Goal: Transaction & Acquisition: Book appointment/travel/reservation

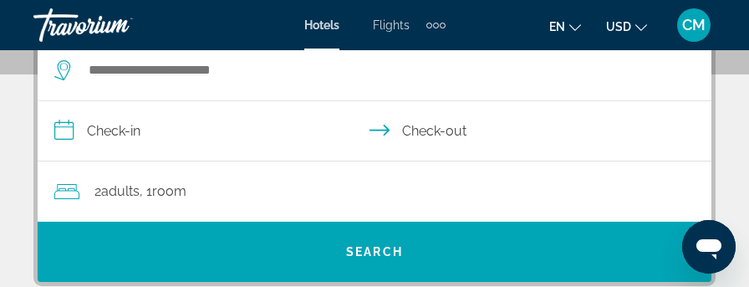
scroll to position [334, 0]
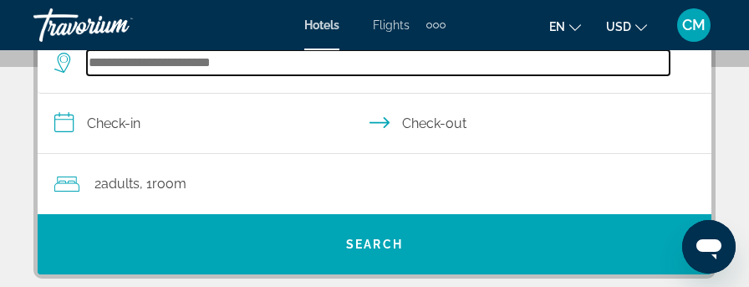
click at [237, 59] on input "Search widget" at bounding box center [378, 62] width 582 height 25
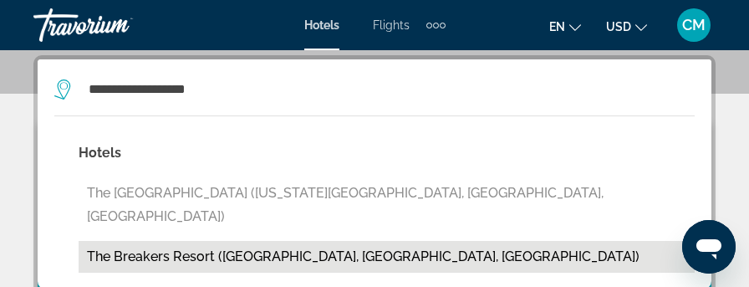
click at [222, 241] on button "The Breakers Resort (Myrtle Beach, SC, US)" at bounding box center [387, 257] width 616 height 32
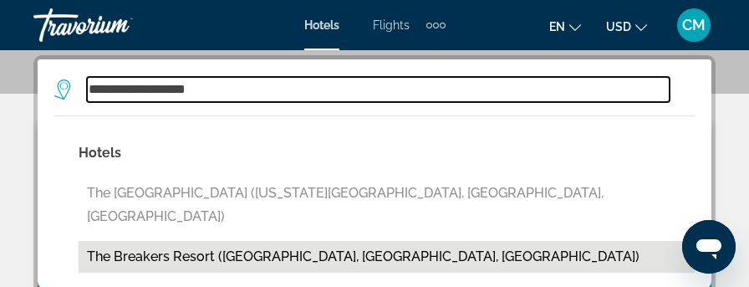
type input "**********"
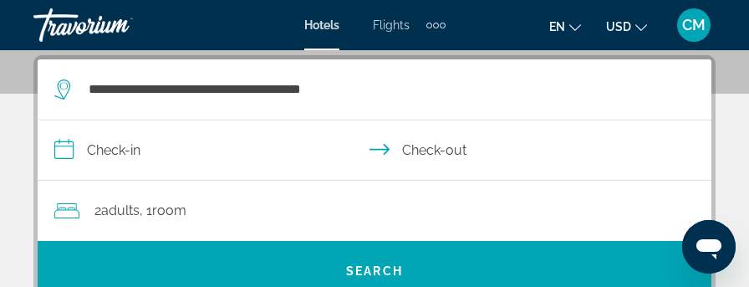
click at [94, 148] on input "**********" at bounding box center [378, 152] width 680 height 64
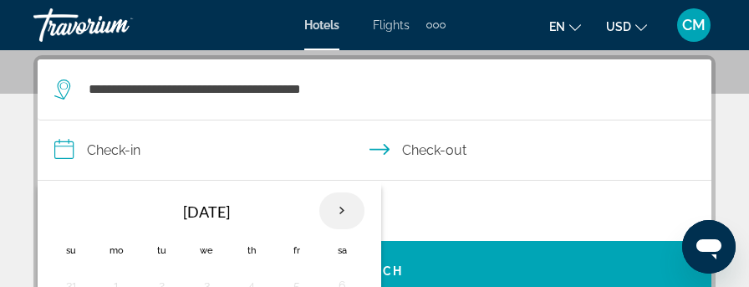
click at [339, 213] on th "Next month" at bounding box center [341, 210] width 45 height 37
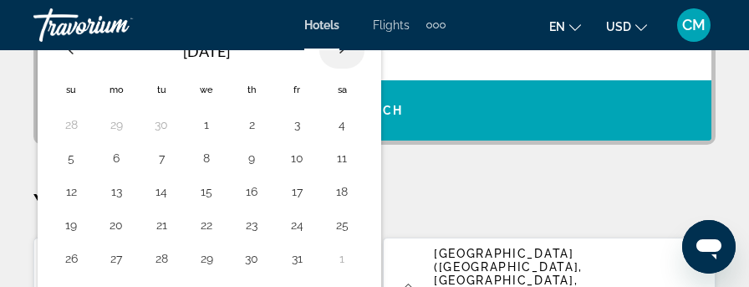
scroll to position [475, 0]
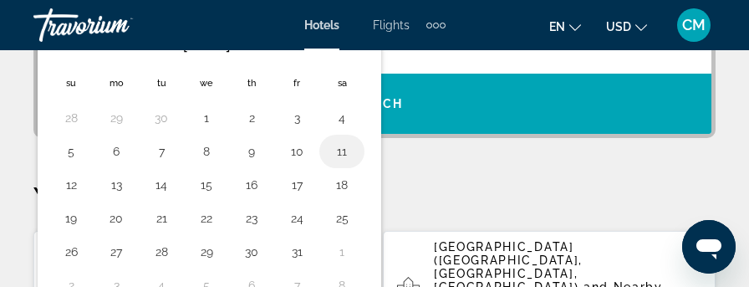
click at [334, 151] on button "11" at bounding box center [341, 151] width 27 height 23
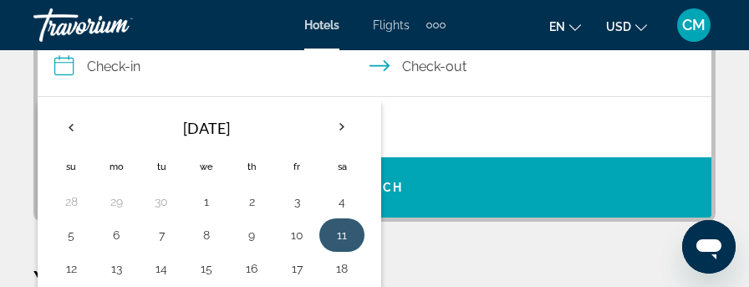
scroll to position [307, 0]
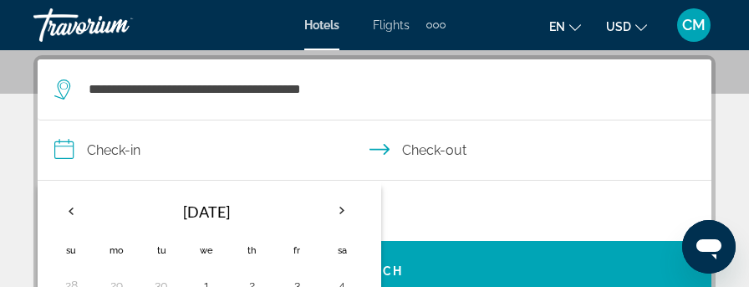
click at [460, 150] on input "**********" at bounding box center [378, 152] width 680 height 64
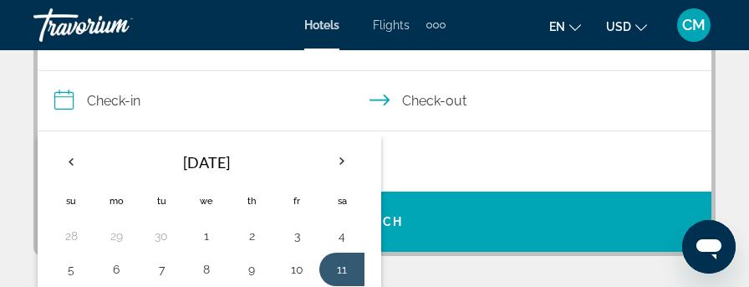
scroll to position [475, 0]
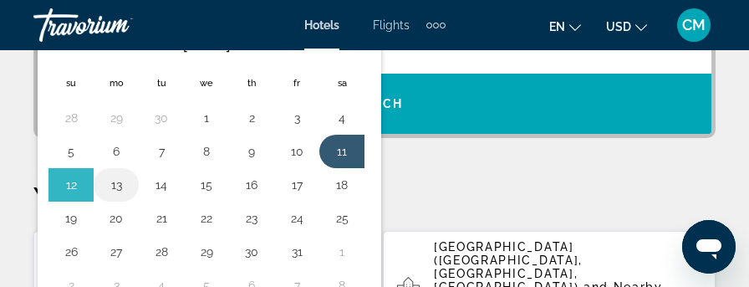
click at [114, 177] on button "13" at bounding box center [116, 184] width 27 height 23
type input "**********"
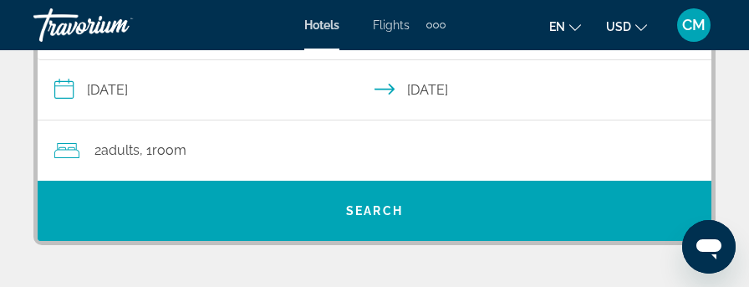
scroll to position [343, 0]
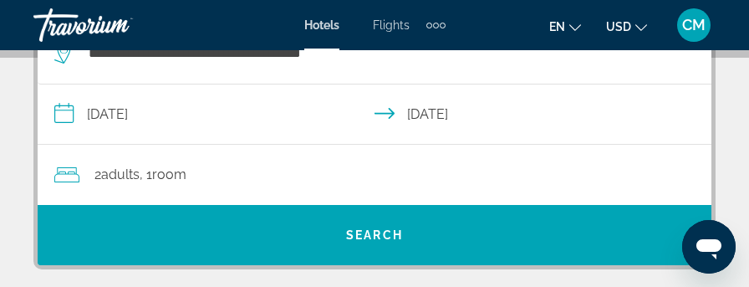
click at [231, 173] on div "2 Adult Adults , 1 Room rooms" at bounding box center [382, 174] width 657 height 23
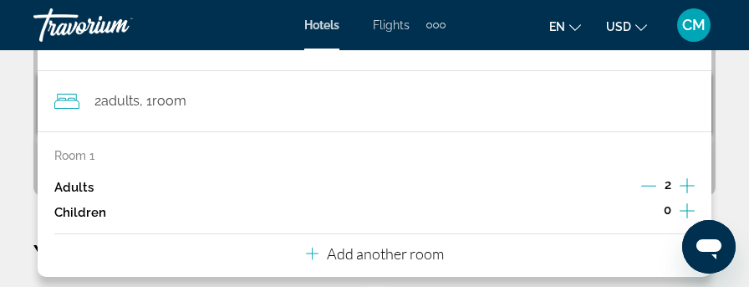
scroll to position [391, 0]
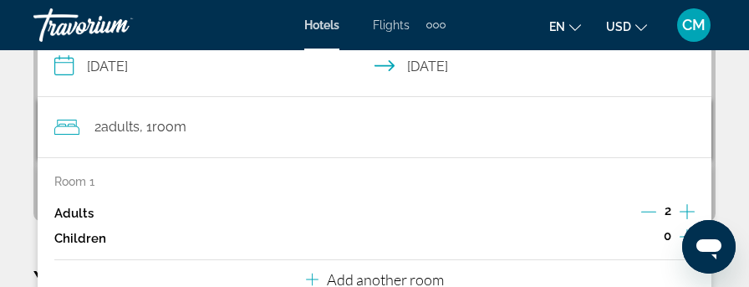
click at [103, 131] on span "2 Adult Adults" at bounding box center [116, 126] width 45 height 23
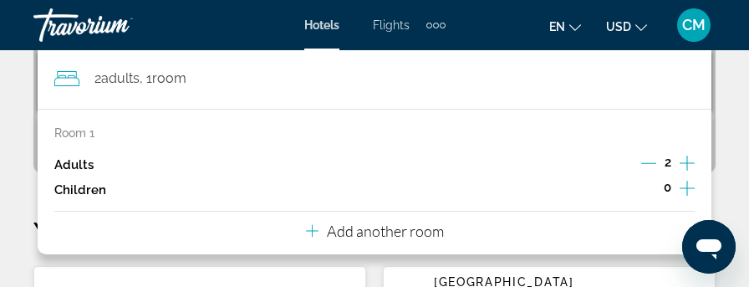
scroll to position [475, 0]
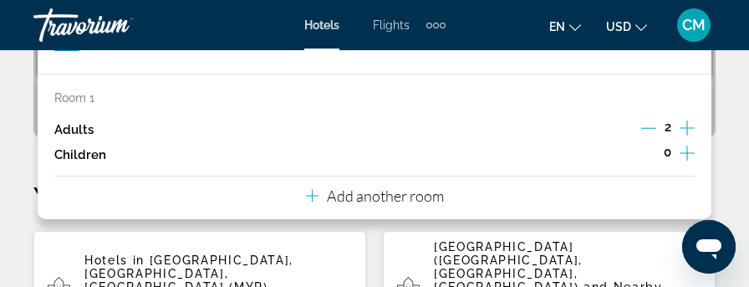
click at [684, 128] on icon "Increment adults" at bounding box center [686, 128] width 15 height 20
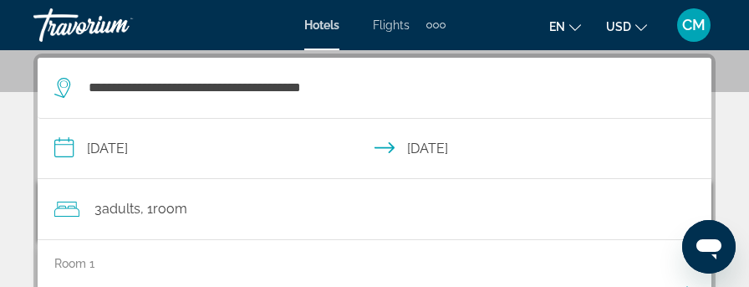
click at [684, 127] on input "**********" at bounding box center [378, 151] width 680 height 64
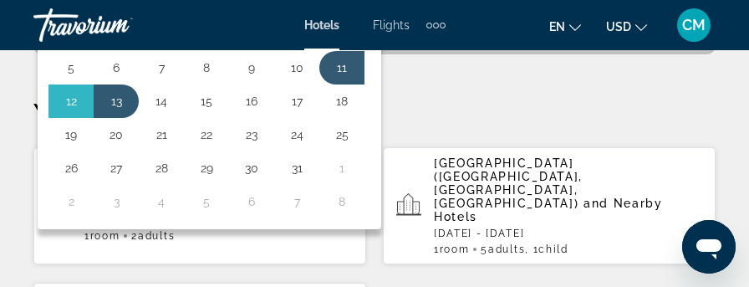
scroll to position [391, 0]
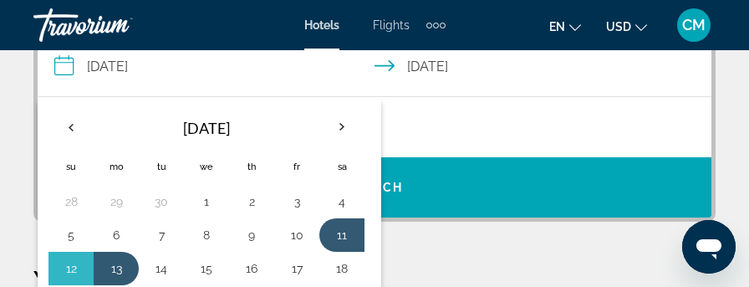
click at [326, 71] on input "**********" at bounding box center [378, 69] width 680 height 64
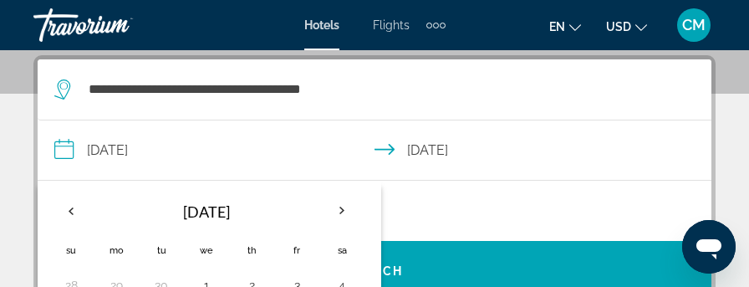
click at [528, 137] on input "**********" at bounding box center [378, 152] width 680 height 64
click at [436, 150] on input "**********" at bounding box center [378, 152] width 680 height 64
click at [449, 199] on div "3 Adult Adults , 1 Room rooms" at bounding box center [382, 210] width 657 height 23
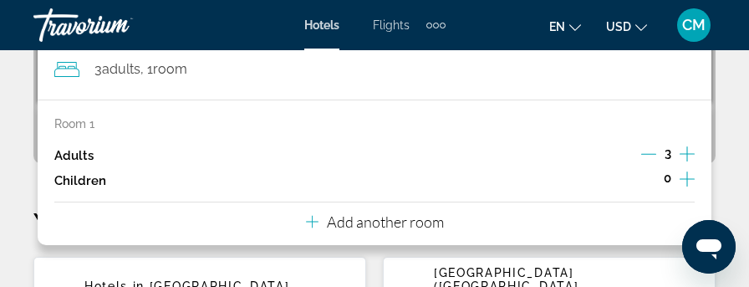
scroll to position [475, 0]
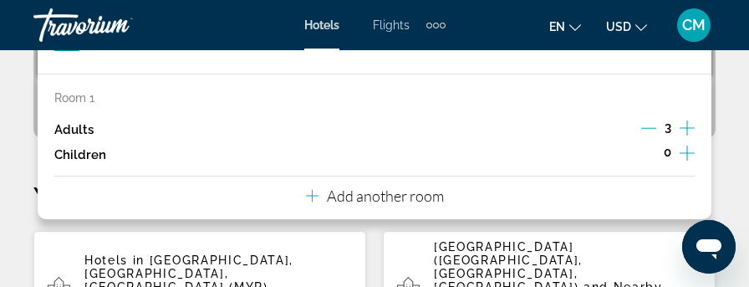
click at [687, 126] on icon "Increment adults" at bounding box center [686, 127] width 15 height 15
click at [686, 150] on icon "Increment children" at bounding box center [686, 153] width 15 height 20
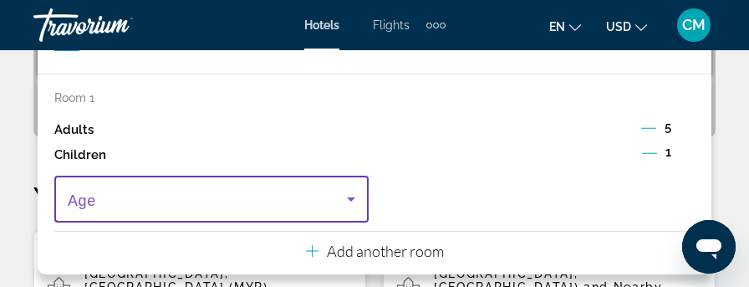
click at [351, 198] on icon "Travelers: 5 adults, 1 child" at bounding box center [351, 199] width 8 height 4
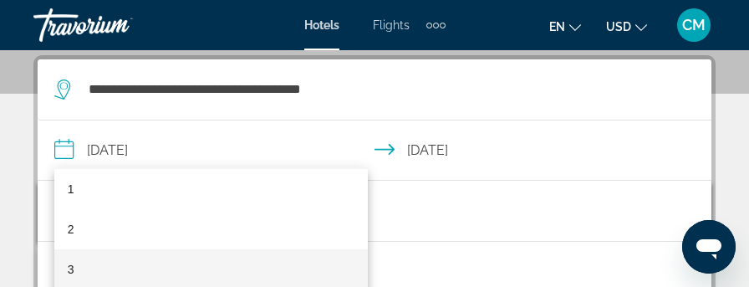
scroll to position [84, 0]
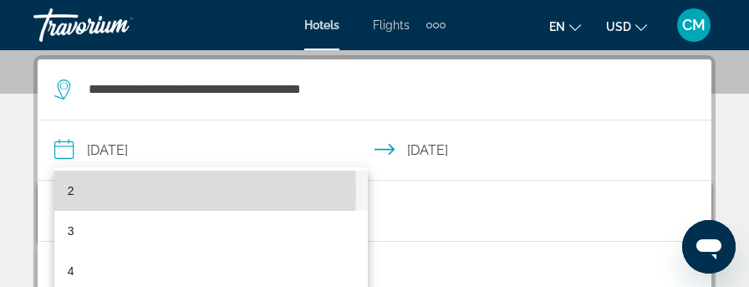
click at [93, 192] on mat-option "2" at bounding box center [211, 190] width 314 height 40
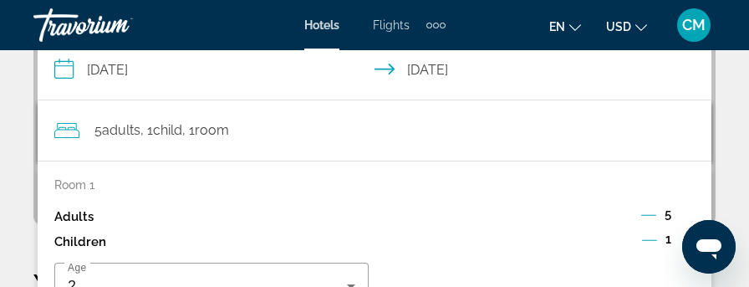
scroll to position [362, 0]
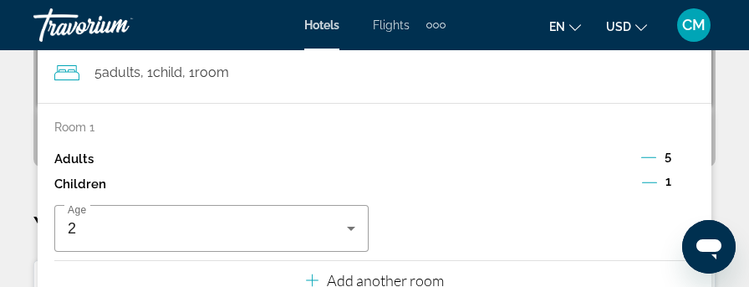
click at [648, 161] on icon "Decrement adults" at bounding box center [648, 157] width 15 height 15
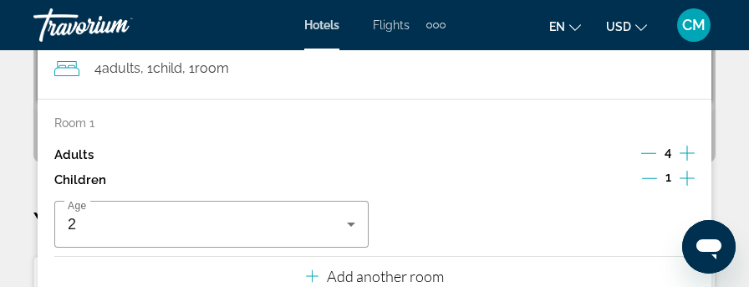
scroll to position [475, 0]
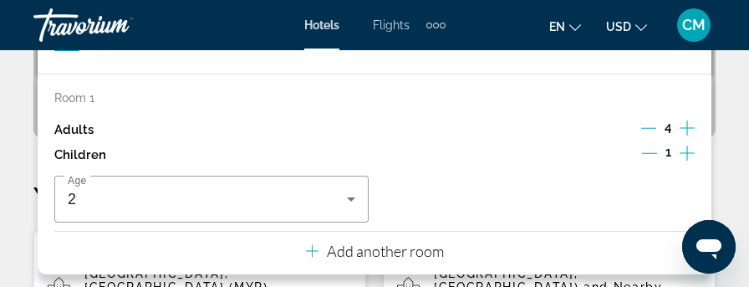
click at [650, 128] on icon "Decrement adults" at bounding box center [648, 127] width 15 height 15
click at [648, 153] on icon "Decrement children" at bounding box center [649, 152] width 15 height 15
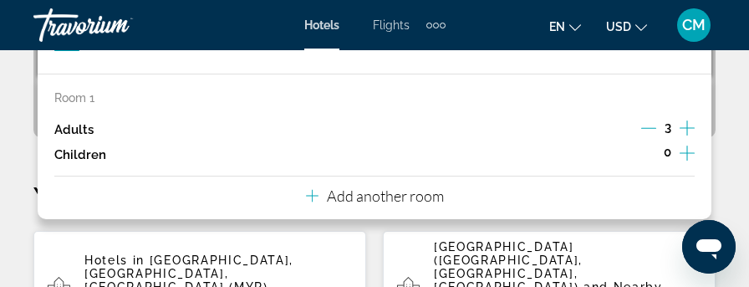
click at [313, 193] on icon "Travelers: 3 adults, 0 children" at bounding box center [312, 195] width 13 height 20
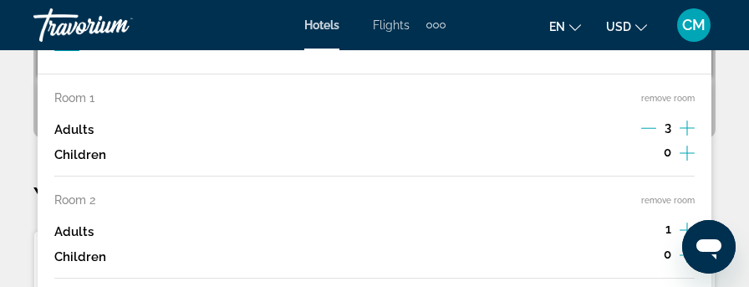
click at [650, 124] on icon "Decrement adults" at bounding box center [648, 127] width 15 height 15
click at [688, 148] on icon "Increment children" at bounding box center [686, 153] width 15 height 20
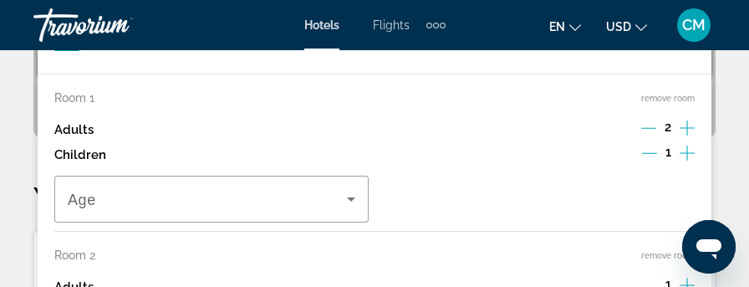
click at [688, 148] on icon "Increment children" at bounding box center [686, 153] width 15 height 20
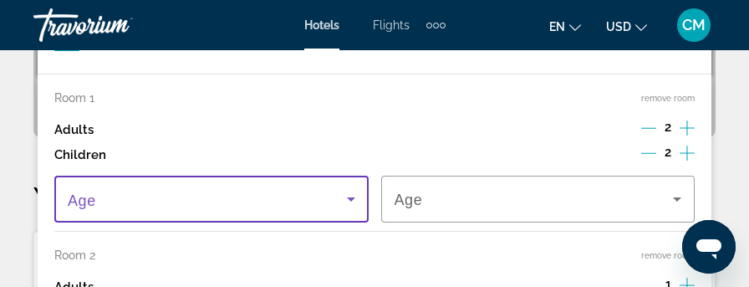
click at [346, 195] on icon "Travelers: 3 adults, 2 children" at bounding box center [351, 199] width 20 height 20
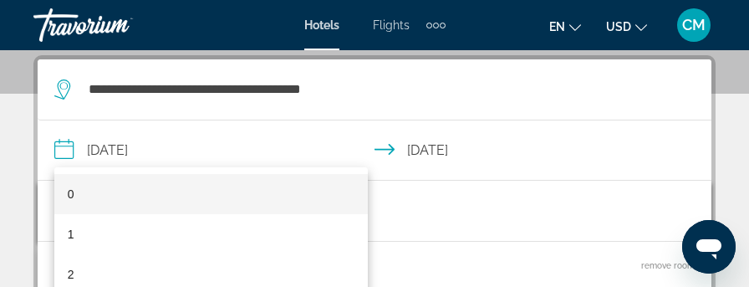
scroll to position [84, 0]
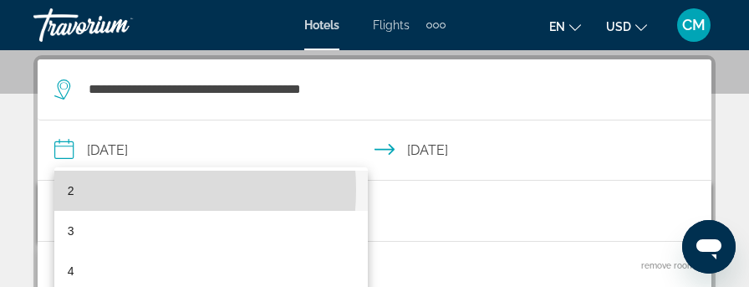
click at [118, 190] on mat-option "2" at bounding box center [211, 190] width 314 height 40
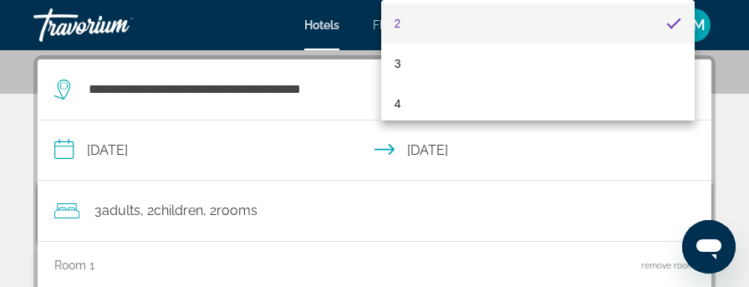
scroll to position [529, 0]
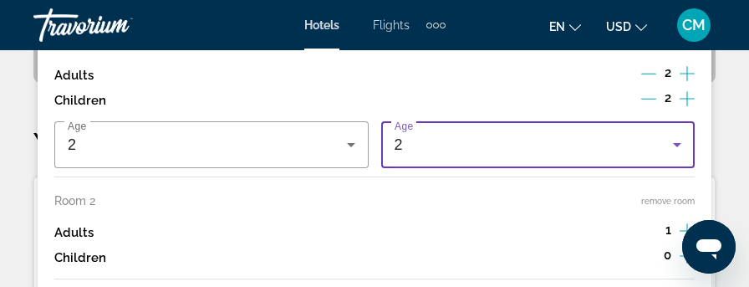
click at [675, 140] on icon "Travelers: 3 adults, 2 children" at bounding box center [677, 145] width 20 height 20
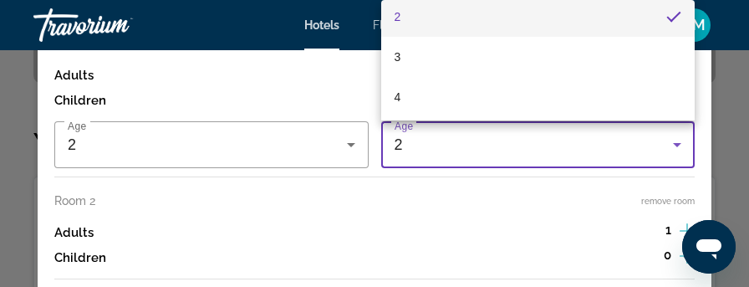
scroll to position [174, 0]
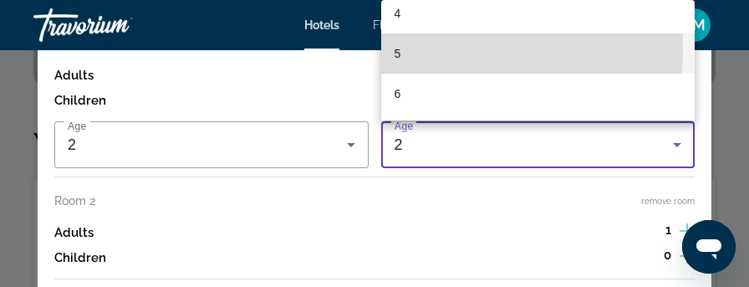
click at [424, 49] on mat-option "5" at bounding box center [538, 53] width 314 height 40
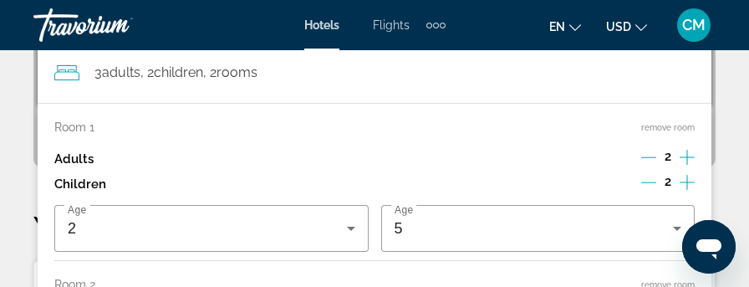
scroll to position [529, 0]
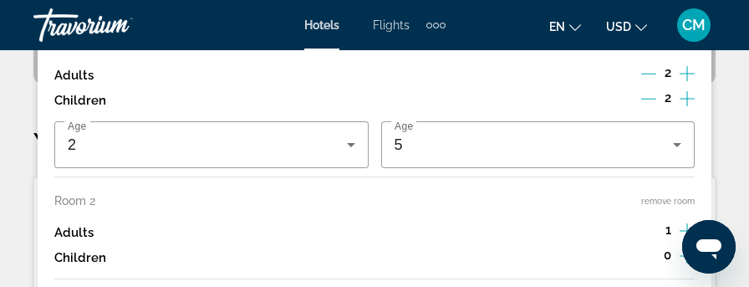
click at [688, 225] on icon "Increment adults" at bounding box center [686, 231] width 15 height 20
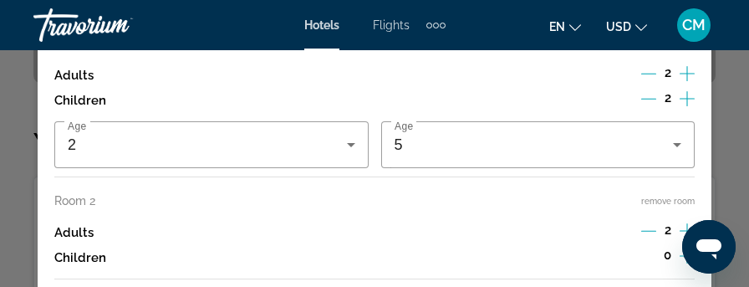
click at [688, 225] on icon "Increment adults" at bounding box center [686, 231] width 15 height 20
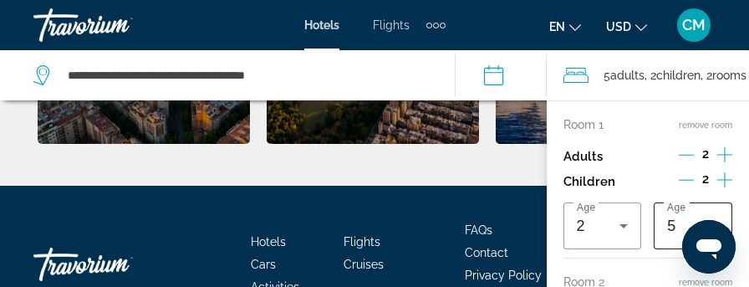
scroll to position [1249, 0]
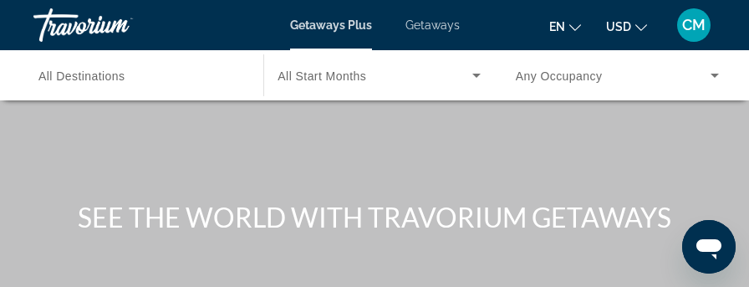
click at [438, 23] on span "Getaways" at bounding box center [432, 24] width 54 height 13
click at [0, 0] on div at bounding box center [0, 0] width 0 height 0
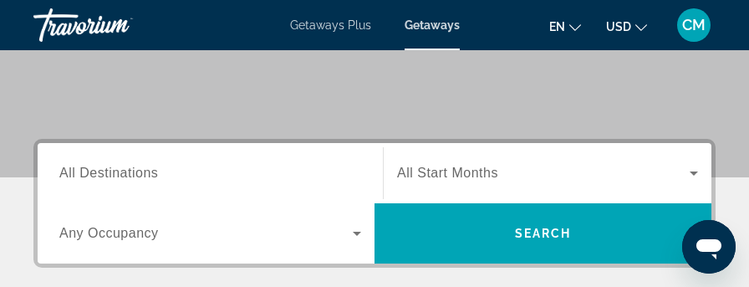
scroll to position [251, 0]
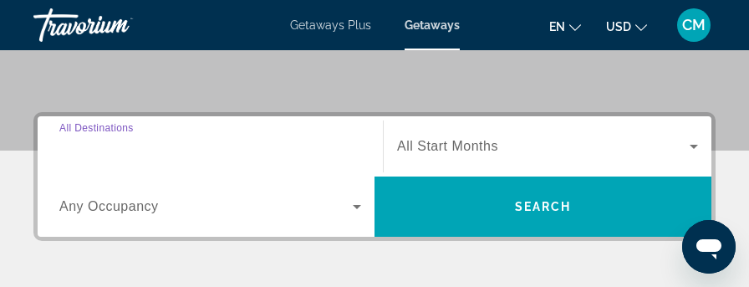
click at [202, 146] on input "Destination All Destinations" at bounding box center [210, 147] width 302 height 20
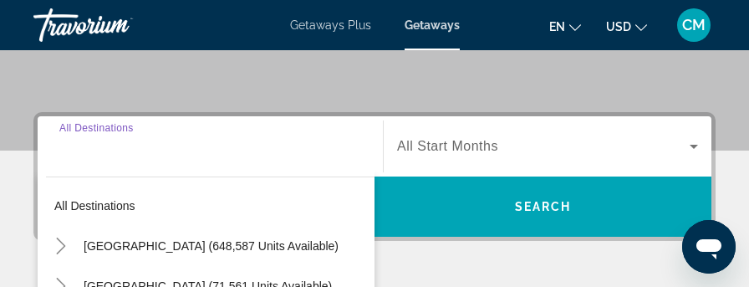
scroll to position [307, 0]
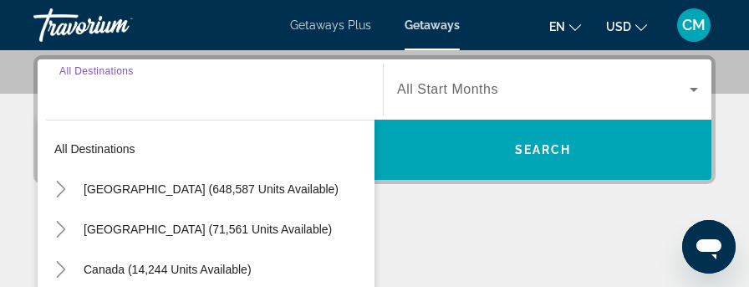
click at [177, 89] on input "Destination All Destinations" at bounding box center [210, 90] width 302 height 20
click at [142, 93] on input "Destination All Destinations" at bounding box center [210, 90] width 302 height 20
click at [141, 93] on input "Destination All Destinations" at bounding box center [210, 90] width 302 height 20
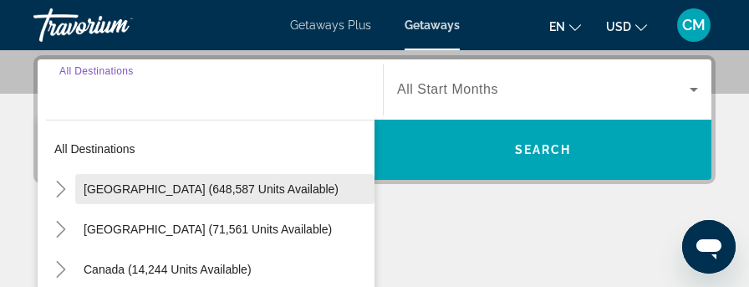
click at [170, 183] on span "United States (648,587 units available)" at bounding box center [211, 188] width 255 height 13
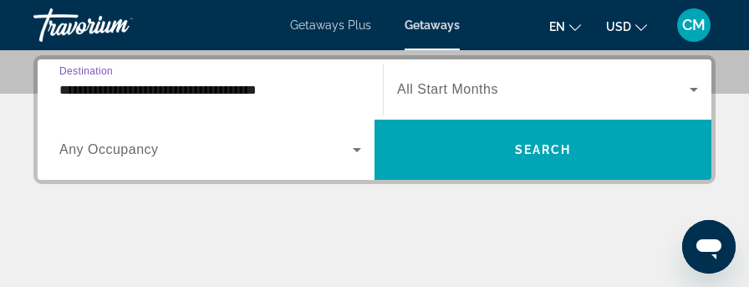
click at [198, 89] on input "**********" at bounding box center [210, 90] width 302 height 20
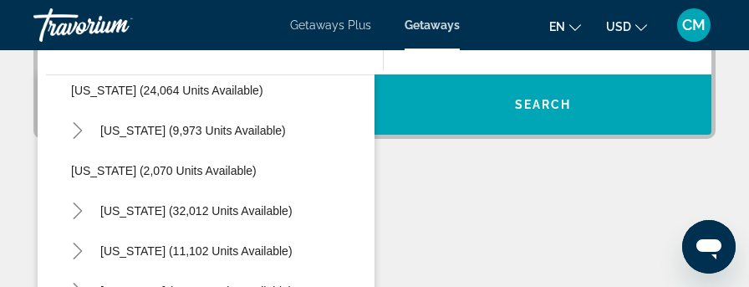
scroll to position [1420, 0]
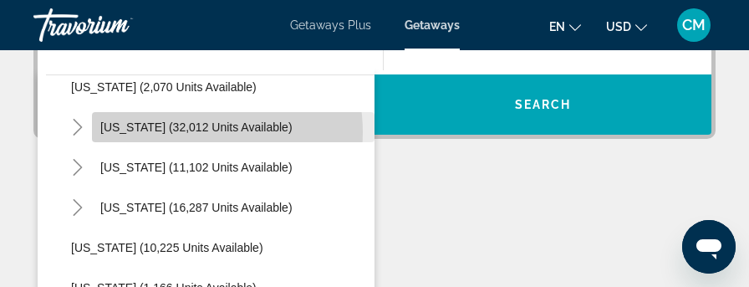
click at [189, 131] on span "South Carolina (32,012 units available)" at bounding box center [196, 126] width 192 height 13
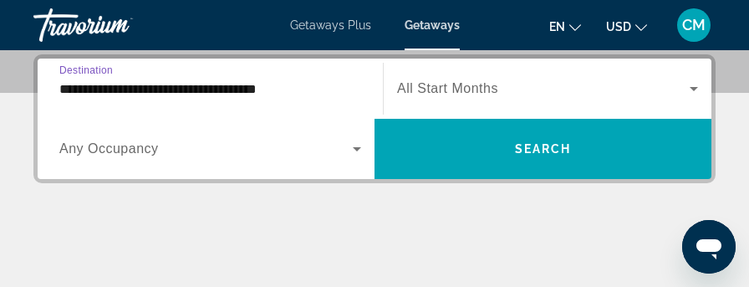
scroll to position [307, 0]
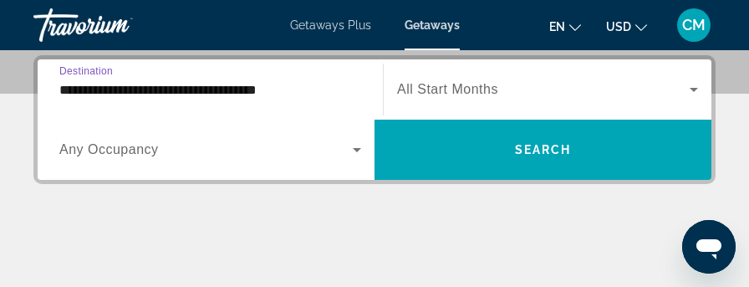
click at [182, 90] on input "**********" at bounding box center [210, 90] width 302 height 20
click at [182, 90] on div "**********" at bounding box center [210, 89] width 328 height 60
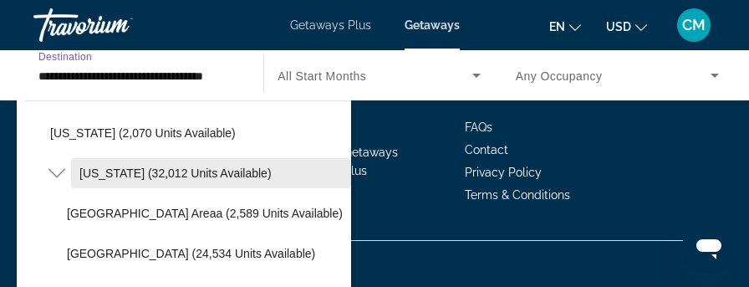
scroll to position [1426, 0]
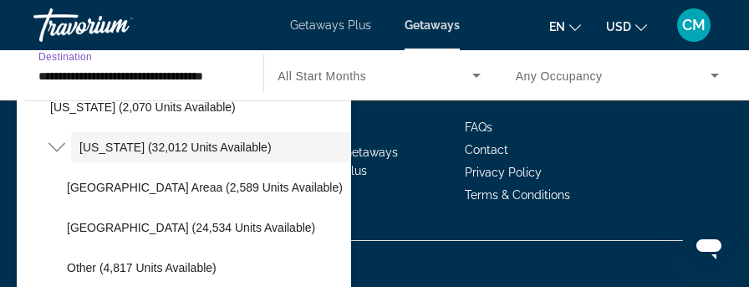
click at [160, 221] on span "Myrtle Beach Area (24,534 units available)" at bounding box center [191, 227] width 248 height 13
type input "**********"
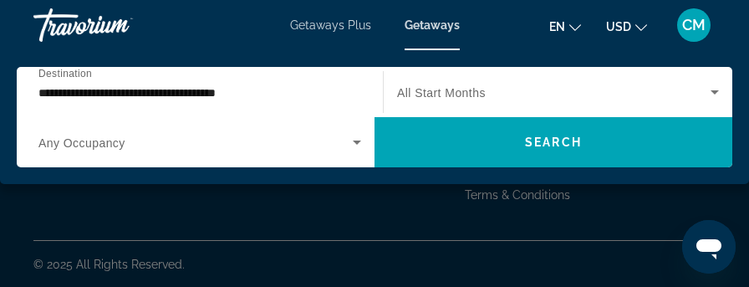
click at [160, 221] on div "Main content" at bounding box center [374, 143] width 749 height 287
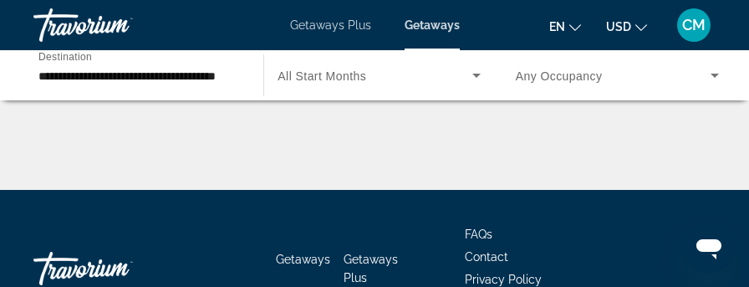
scroll to position [494, 0]
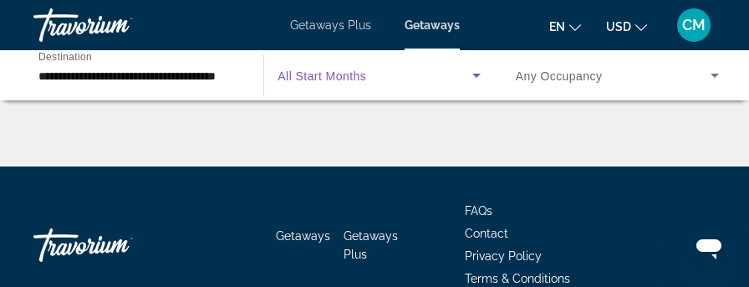
click at [388, 73] on span "Search widget" at bounding box center [374, 75] width 194 height 20
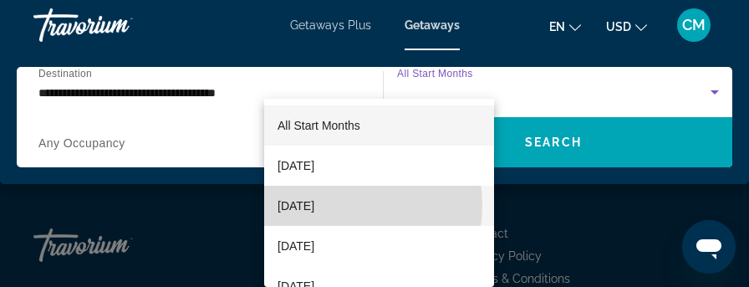
click at [314, 205] on span "October 2025" at bounding box center [295, 205] width 37 height 20
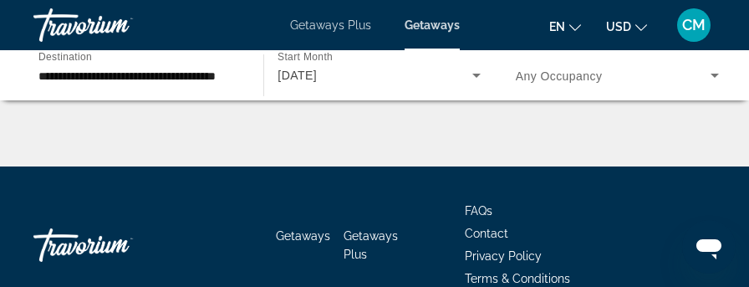
click at [566, 73] on span "Any Occupancy" at bounding box center [558, 75] width 87 height 13
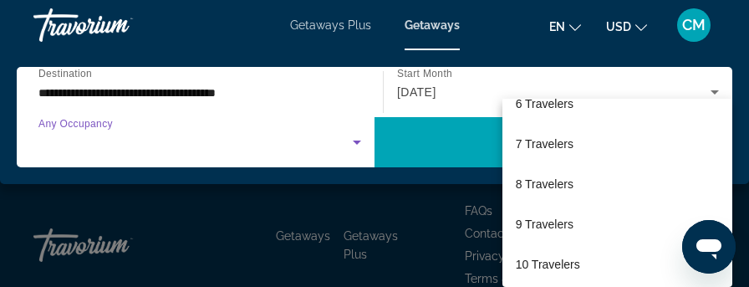
scroll to position [226, 0]
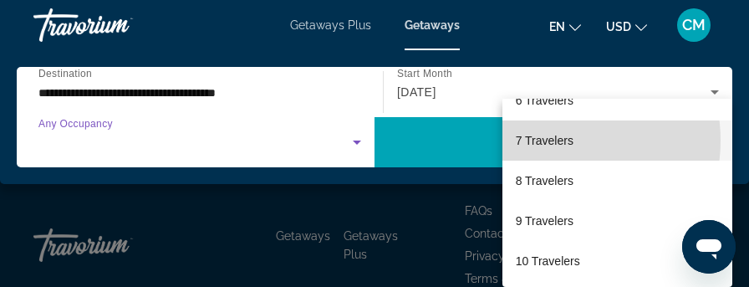
click at [548, 140] on span "7 Travelers" at bounding box center [544, 140] width 58 height 20
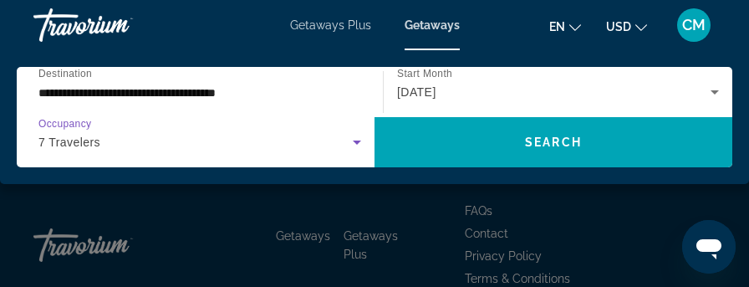
click at [548, 140] on span "Search" at bounding box center [553, 141] width 57 height 13
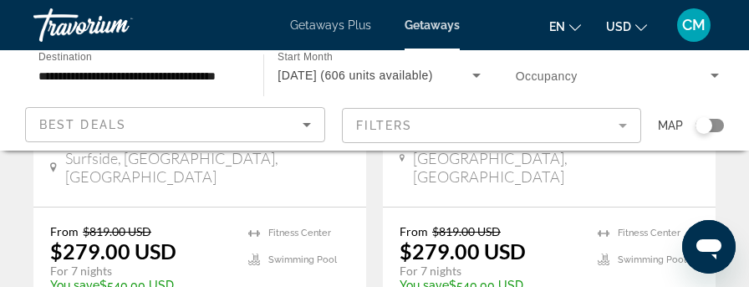
scroll to position [3509, 0]
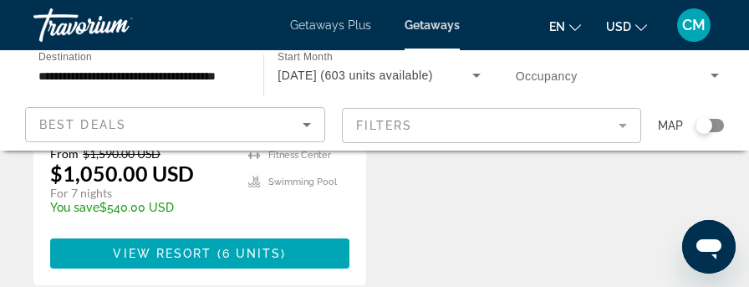
scroll to position [2423, 0]
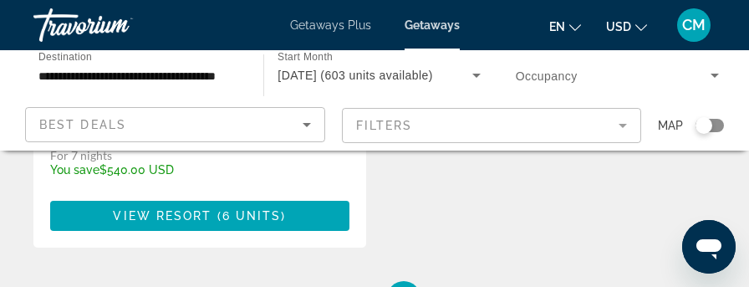
click at [332, 28] on span "Getaways Plus" at bounding box center [330, 24] width 81 height 13
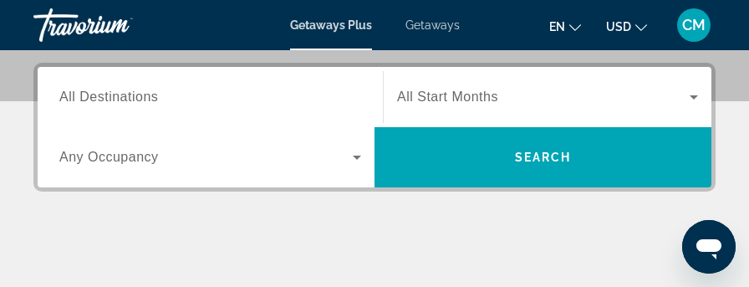
scroll to position [334, 0]
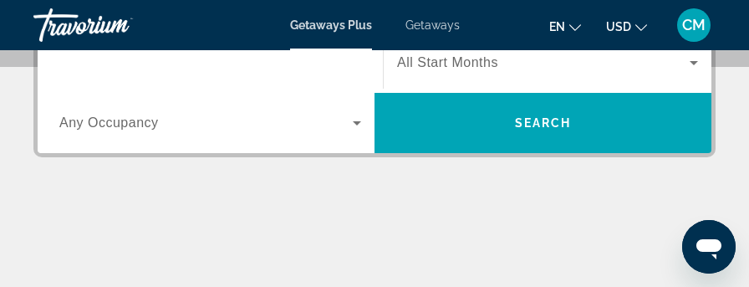
click at [182, 60] on input "Destination All Destinations" at bounding box center [210, 63] width 302 height 20
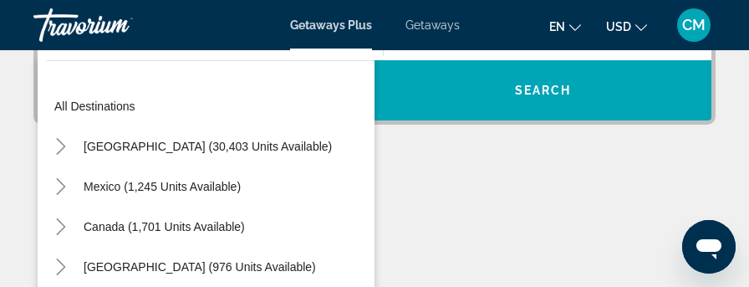
scroll to position [391, 0]
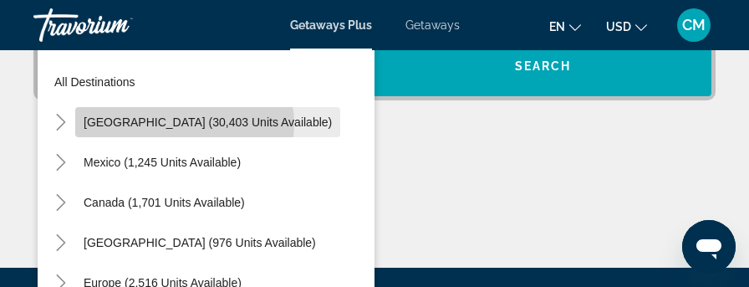
click at [184, 123] on span "United States (30,403 units available)" at bounding box center [208, 121] width 248 height 13
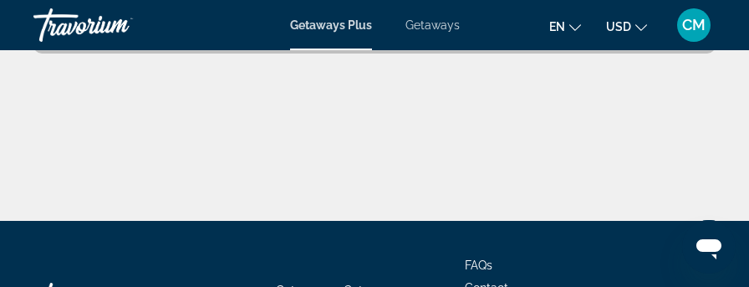
scroll to position [475, 0]
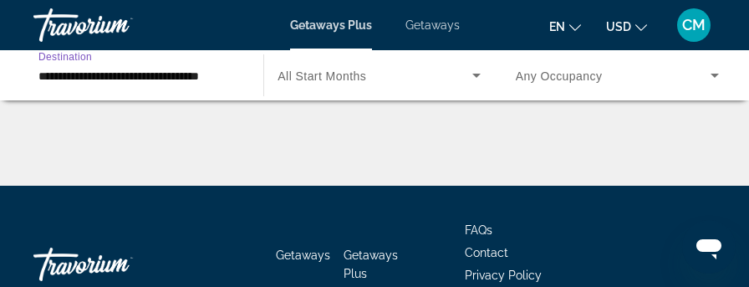
click at [185, 81] on input "**********" at bounding box center [139, 76] width 203 height 20
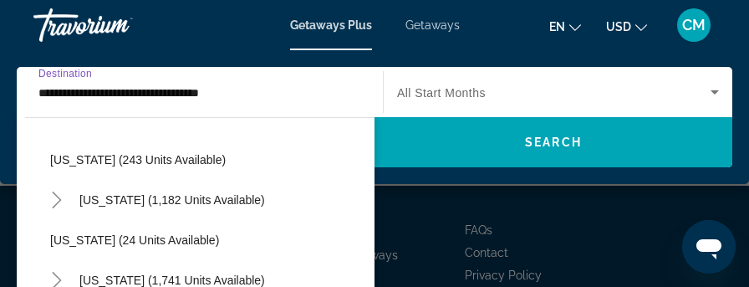
scroll to position [1170, 0]
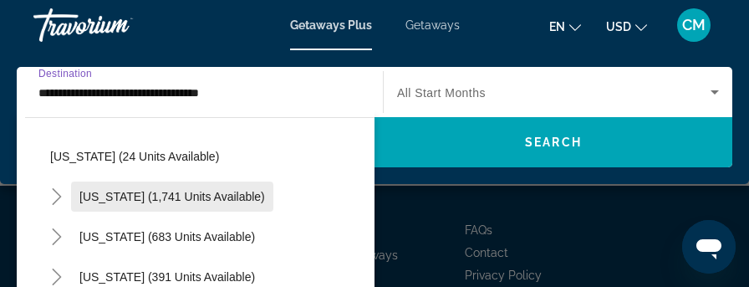
click at [176, 196] on span "South Carolina (1,741 units available)" at bounding box center [171, 196] width 185 height 13
type input "**********"
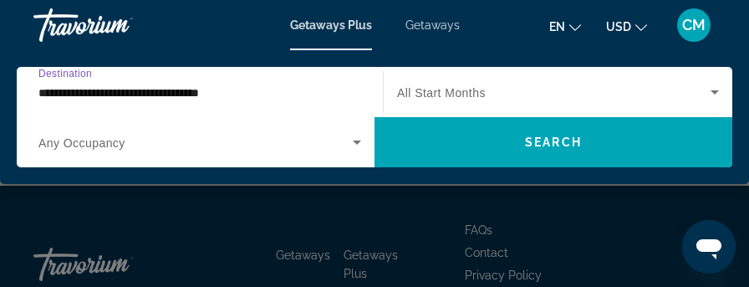
click at [348, 145] on icon "Search widget" at bounding box center [357, 142] width 20 height 20
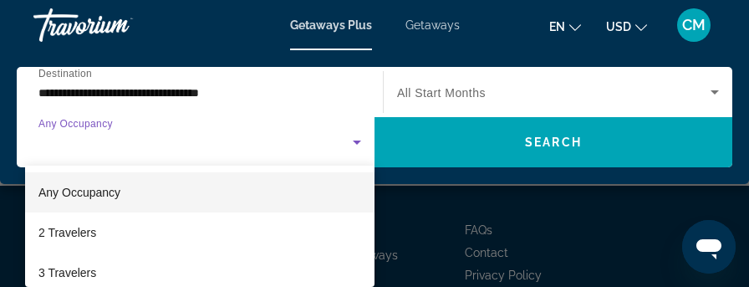
click at [348, 145] on div at bounding box center [374, 143] width 749 height 287
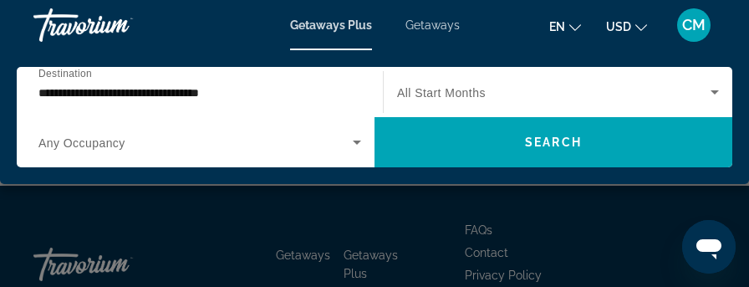
click at [201, 142] on span "Search widget" at bounding box center [195, 142] width 314 height 20
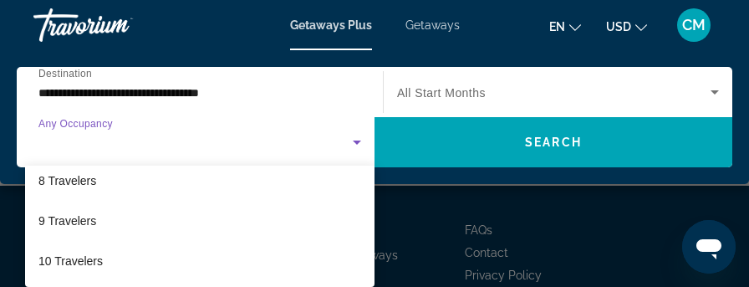
scroll to position [209, 0]
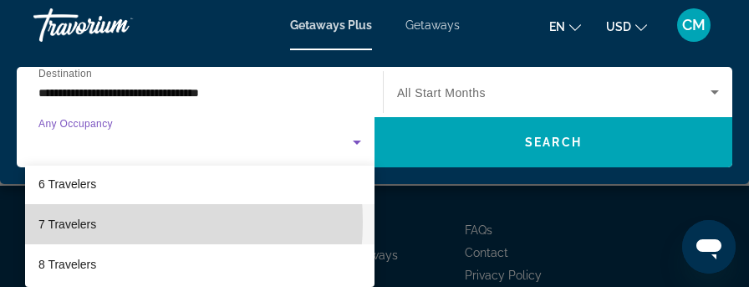
click at [78, 221] on span "7 Travelers" at bounding box center [67, 224] width 58 height 20
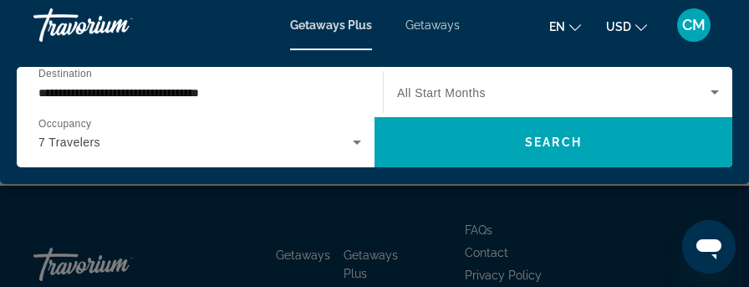
click at [466, 89] on span "All Start Months" at bounding box center [441, 92] width 89 height 13
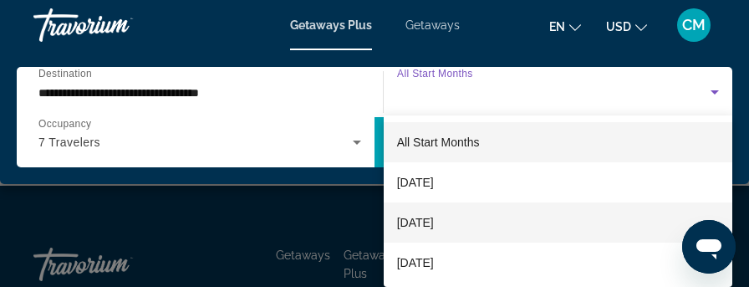
click at [434, 221] on span "October 2025" at bounding box center [415, 222] width 37 height 20
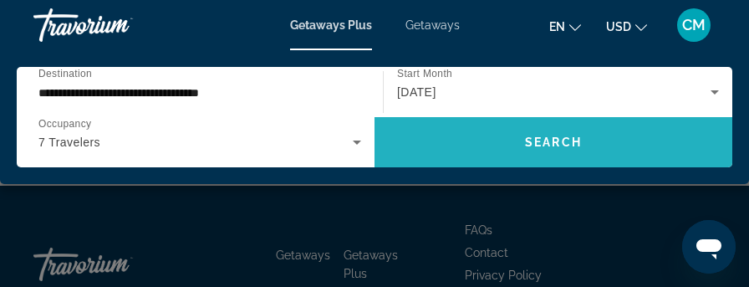
click at [553, 136] on span "Search" at bounding box center [553, 141] width 57 height 13
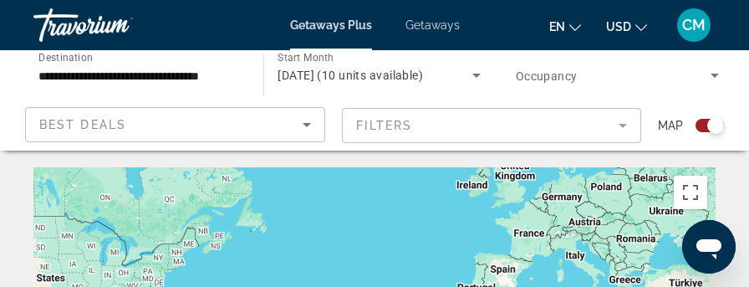
click at [702, 131] on div "Search widget" at bounding box center [709, 125] width 28 height 13
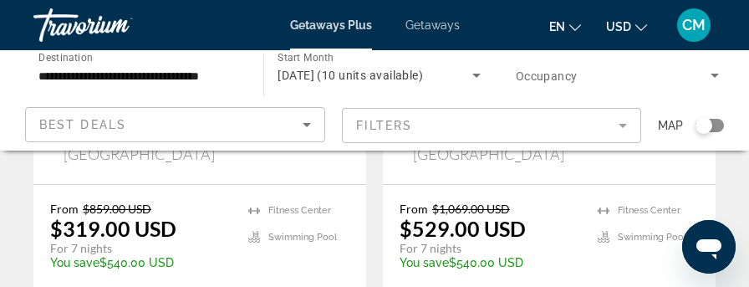
scroll to position [501, 0]
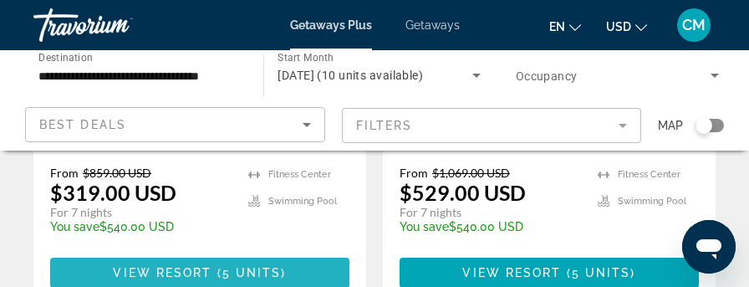
click at [150, 266] on span "View Resort" at bounding box center [162, 272] width 99 height 13
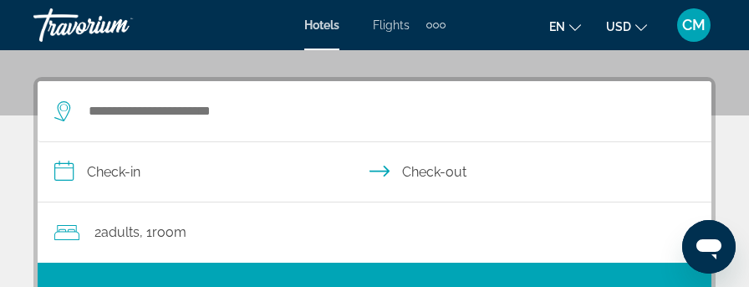
scroll to position [251, 0]
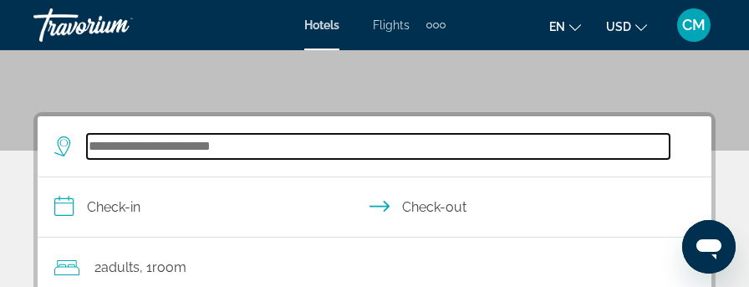
click at [218, 150] on input "Search widget" at bounding box center [378, 146] width 582 height 25
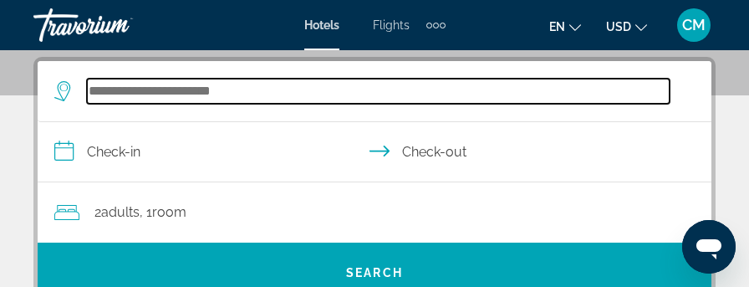
scroll to position [307, 0]
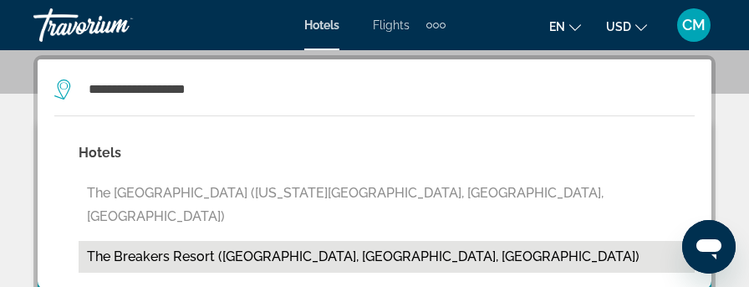
click at [216, 241] on button "The Breakers Resort ([GEOGRAPHIC_DATA], [GEOGRAPHIC_DATA], [GEOGRAPHIC_DATA])" at bounding box center [387, 257] width 616 height 32
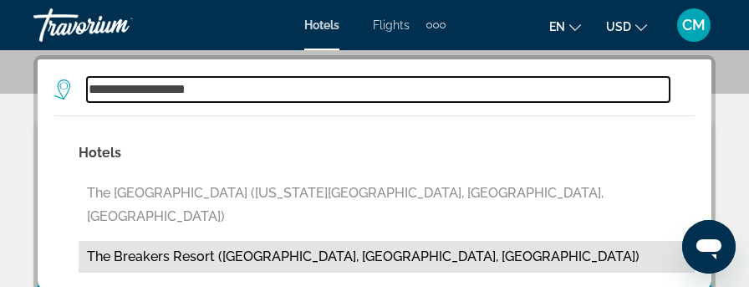
type input "**********"
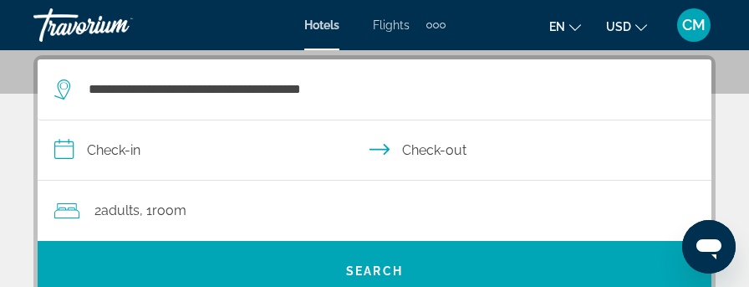
click at [103, 148] on input "**********" at bounding box center [378, 152] width 680 height 64
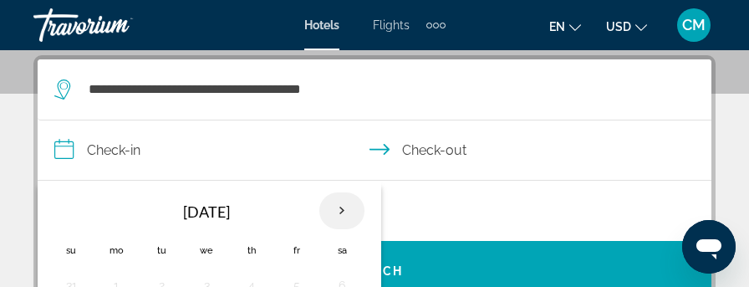
click at [339, 210] on th "Next month" at bounding box center [341, 210] width 45 height 37
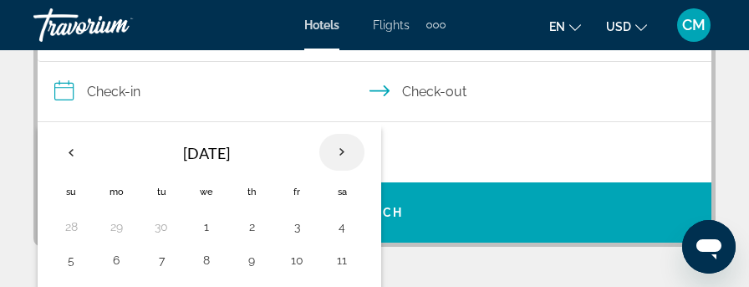
scroll to position [391, 0]
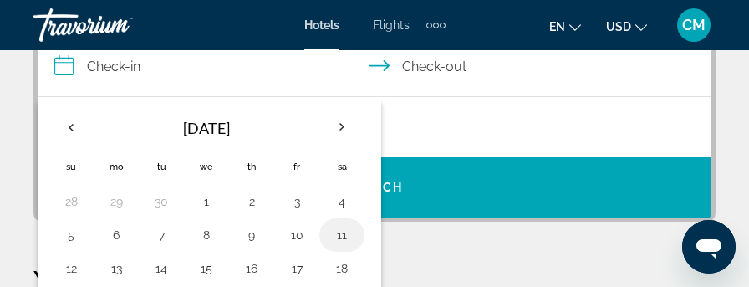
click at [338, 231] on button "11" at bounding box center [341, 234] width 27 height 23
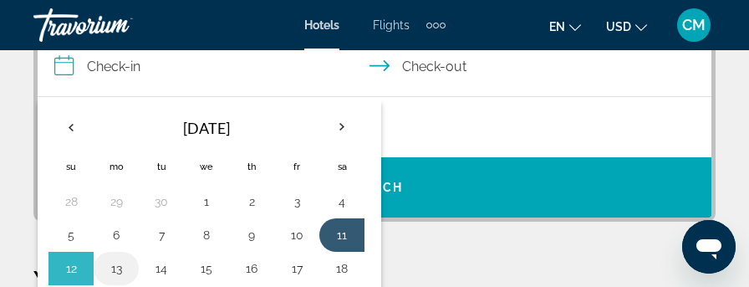
click at [114, 261] on button "13" at bounding box center [116, 267] width 27 height 23
type input "**********"
click at [114, 263] on p "Your Recent Searches" at bounding box center [374, 279] width 682 height 33
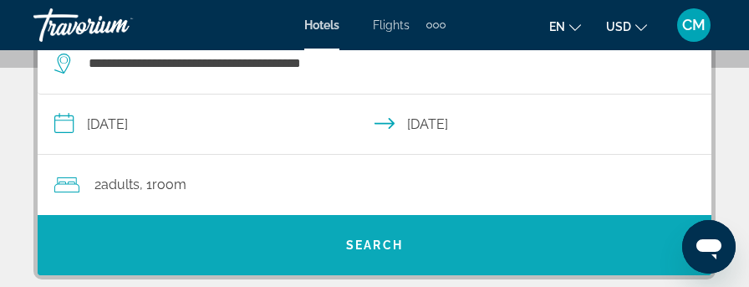
scroll to position [307, 0]
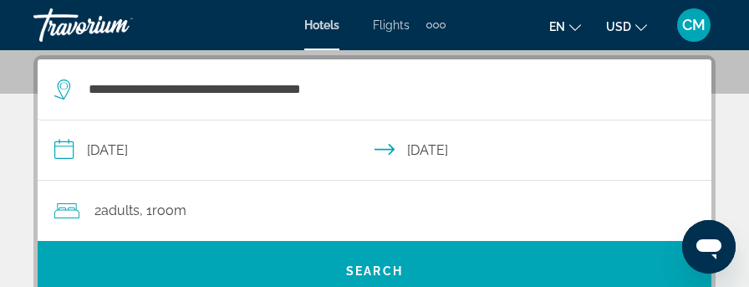
click at [207, 207] on div "2 Adult Adults , 1 Room rooms" at bounding box center [382, 210] width 657 height 23
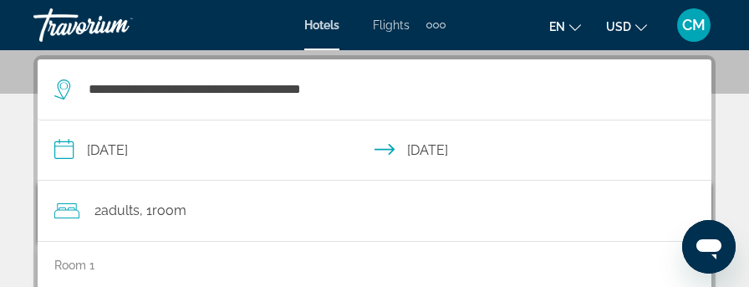
click at [207, 207] on div "2 Adult Adults , 1 Room rooms" at bounding box center [382, 210] width 657 height 23
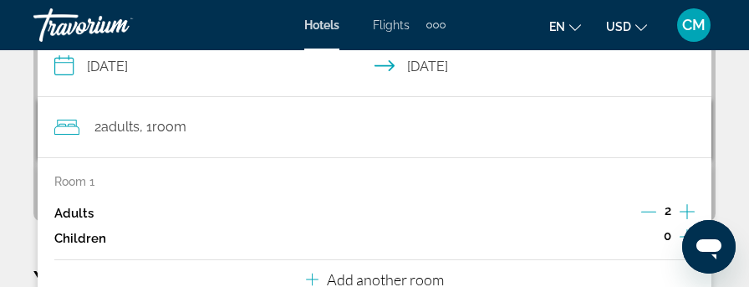
scroll to position [475, 0]
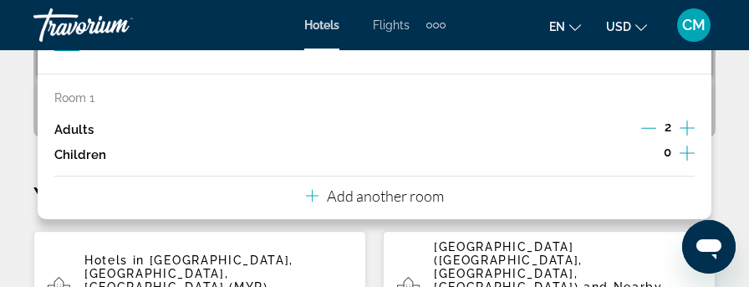
click at [687, 125] on icon "Increment adults" at bounding box center [686, 127] width 15 height 15
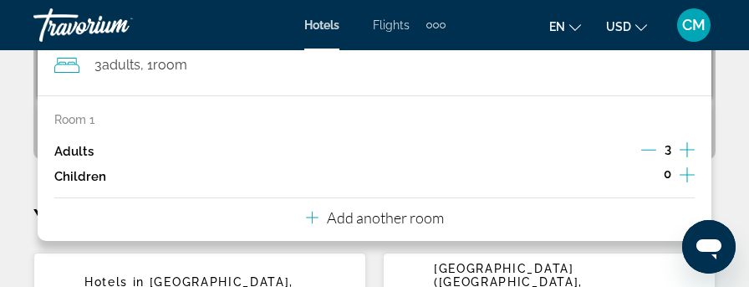
click at [687, 125] on div "**********" at bounding box center [374, 34] width 673 height 241
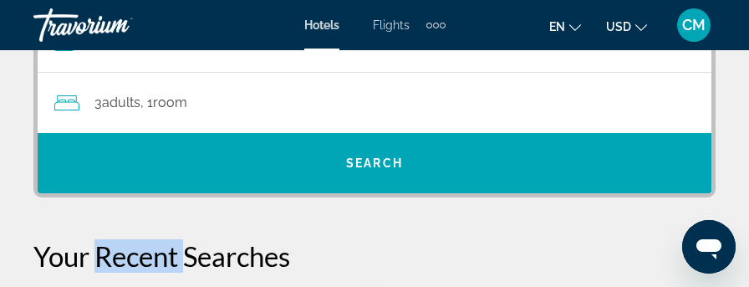
scroll to position [391, 0]
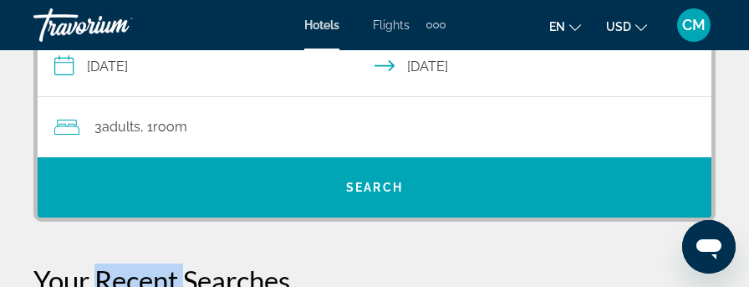
click at [128, 121] on span "Adults" at bounding box center [121, 127] width 38 height 16
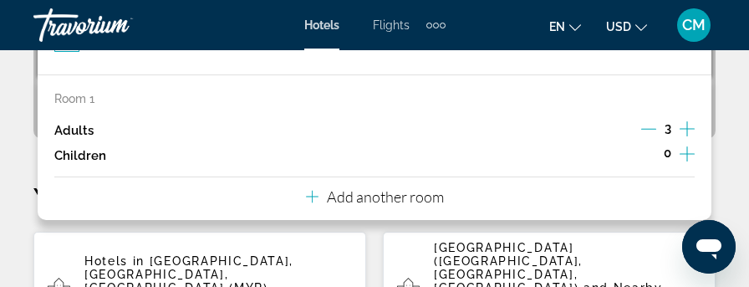
scroll to position [475, 0]
click at [689, 124] on icon "Increment adults" at bounding box center [686, 128] width 15 height 20
click at [686, 119] on icon "Increment adults" at bounding box center [686, 128] width 15 height 20
click at [693, 150] on icon "Increment children" at bounding box center [686, 153] width 15 height 20
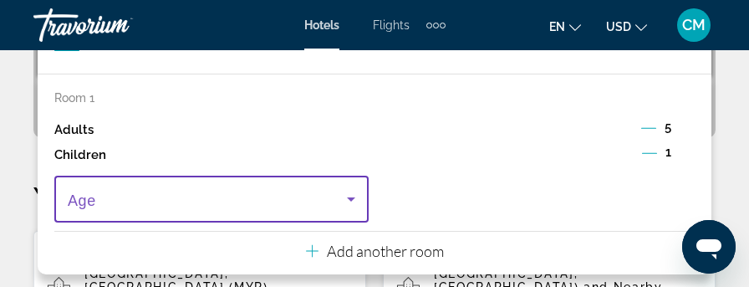
click at [348, 195] on icon "Travelers: 5 adults, 1 child" at bounding box center [351, 199] width 20 height 20
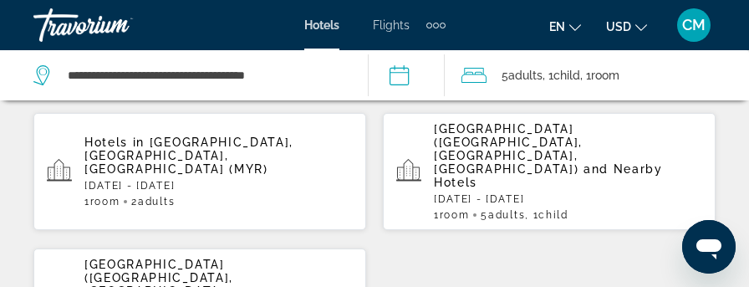
scroll to position [558, 0]
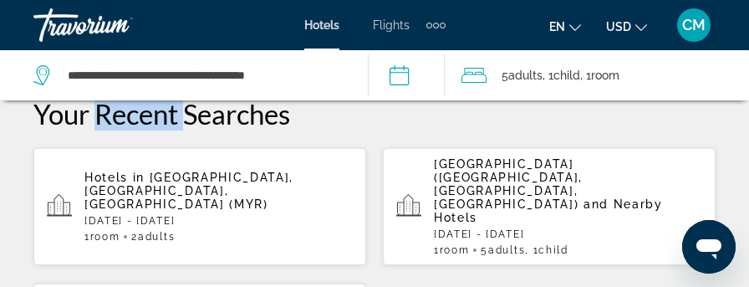
click at [486, 183] on p "[GEOGRAPHIC_DATA] ([GEOGRAPHIC_DATA], [GEOGRAPHIC_DATA], [GEOGRAPHIC_DATA]) and…" at bounding box center [568, 190] width 268 height 67
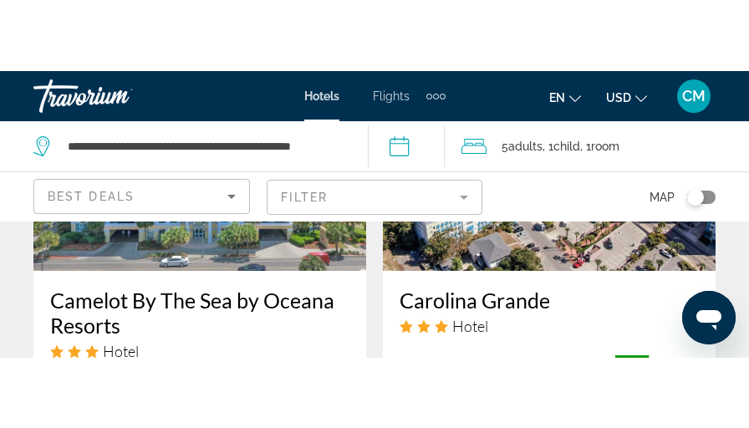
scroll to position [2757, 0]
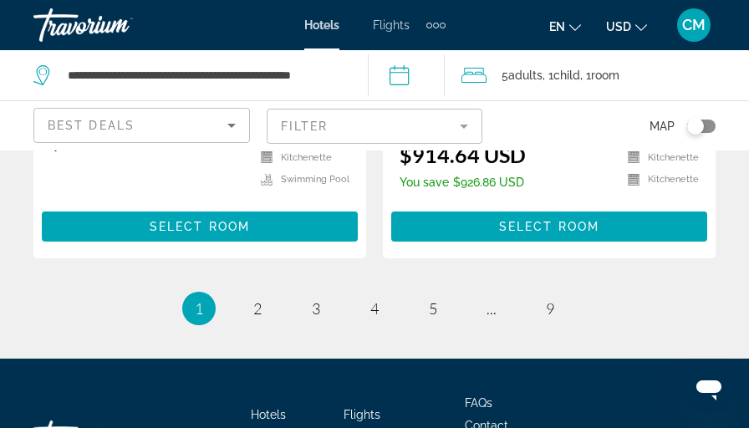
scroll to position [3616, 0]
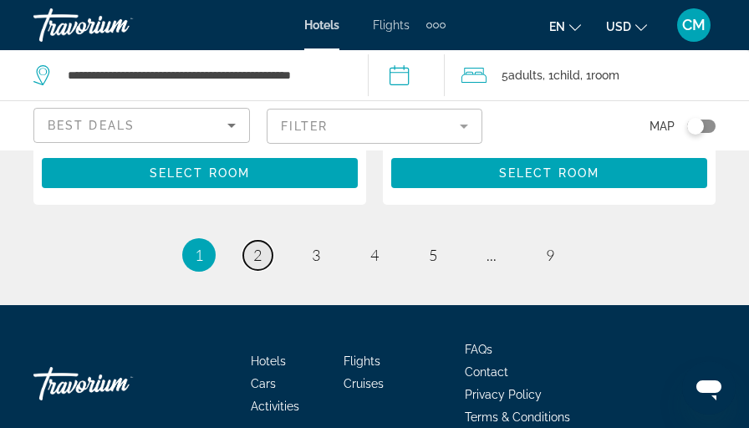
click at [261, 255] on span "2" at bounding box center [257, 255] width 8 height 18
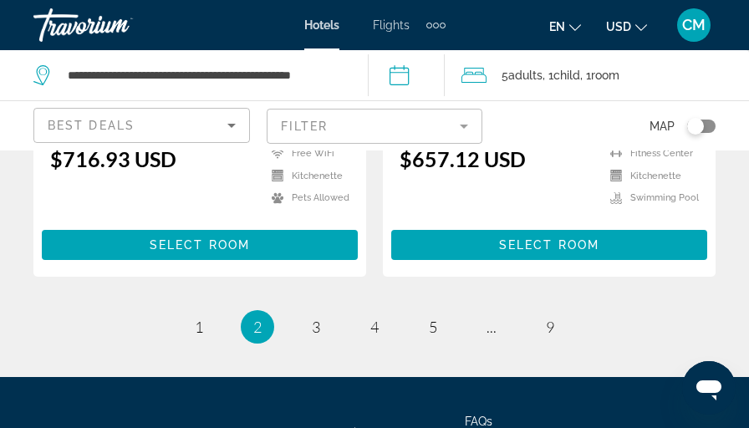
scroll to position [3676, 0]
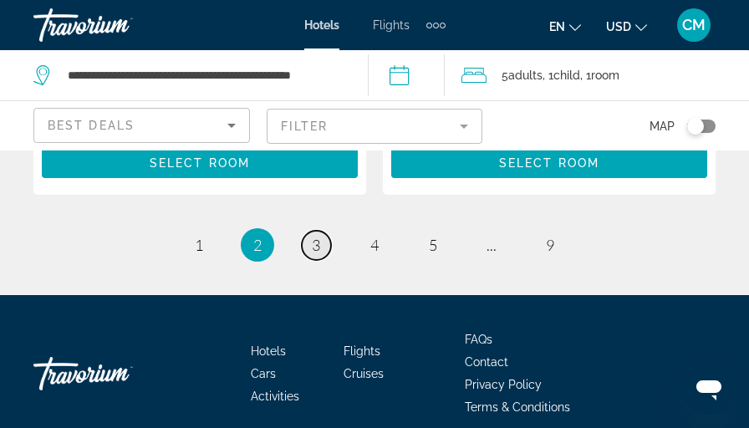
click at [317, 236] on span "3" at bounding box center [316, 245] width 8 height 18
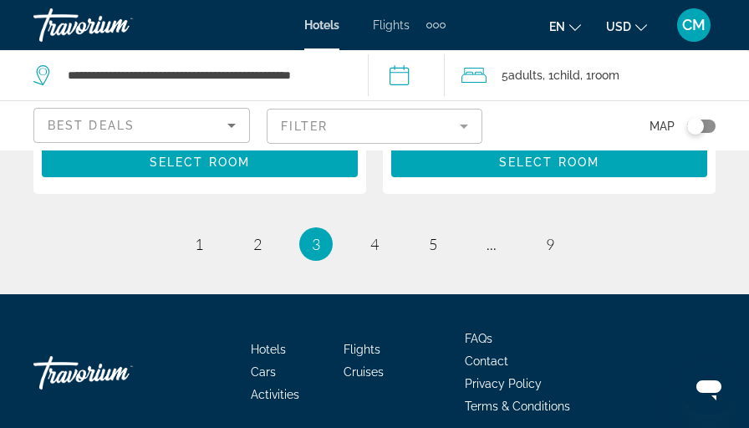
scroll to position [3743, 0]
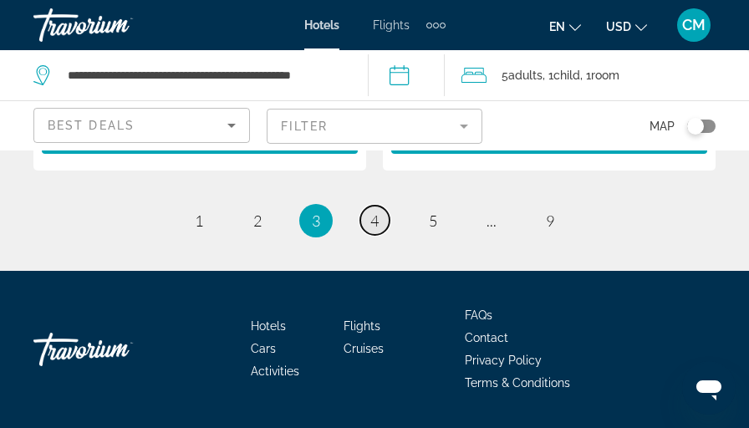
click at [378, 206] on link "page 4" at bounding box center [374, 220] width 29 height 29
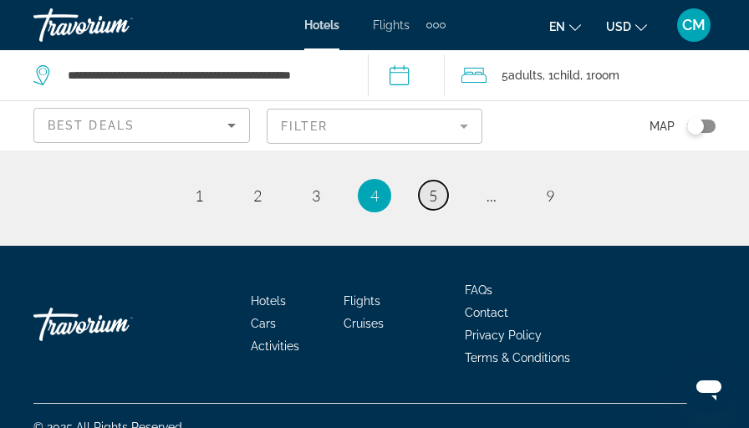
click at [427, 180] on link "page 5" at bounding box center [433, 194] width 29 height 29
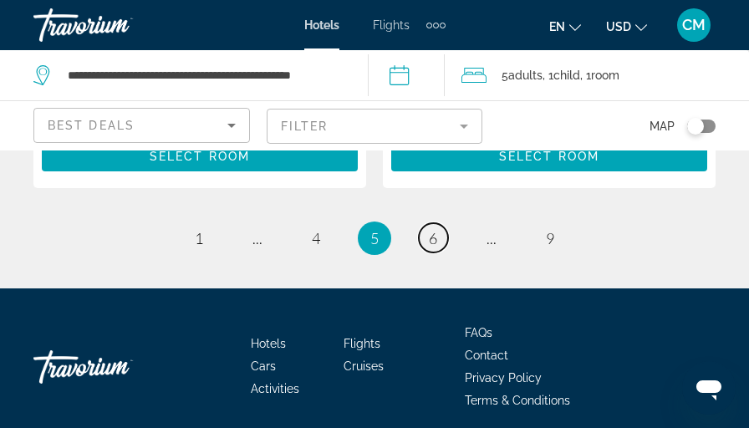
scroll to position [3676, 0]
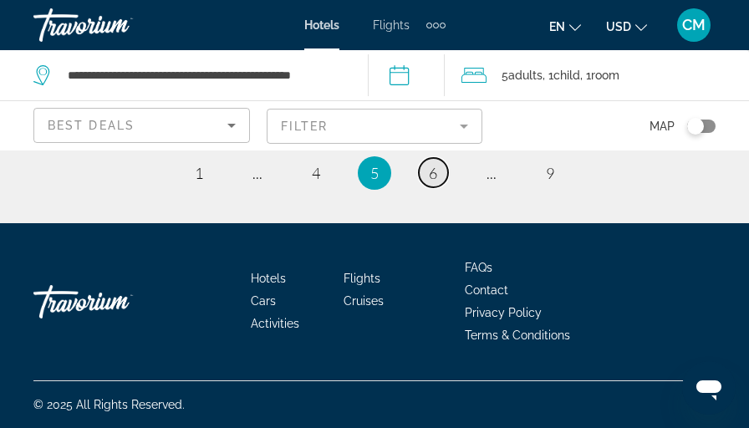
click at [431, 180] on span "6" at bounding box center [433, 173] width 8 height 18
click at [438, 178] on link "page 7" at bounding box center [433, 173] width 29 height 29
click at [438, 178] on li "page 7" at bounding box center [432, 172] width 33 height 33
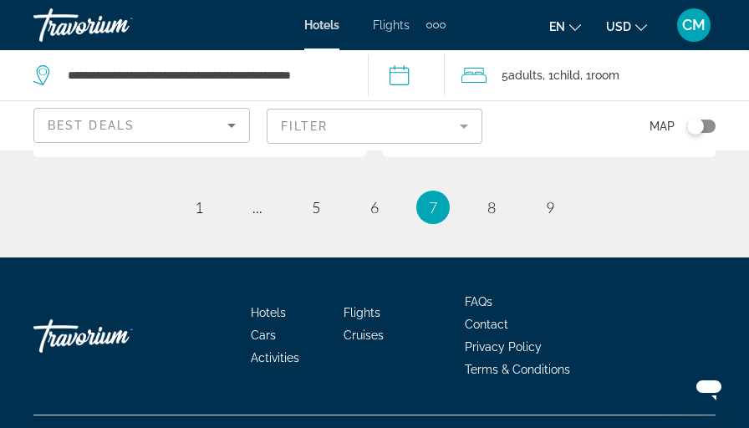
scroll to position [3627, 0]
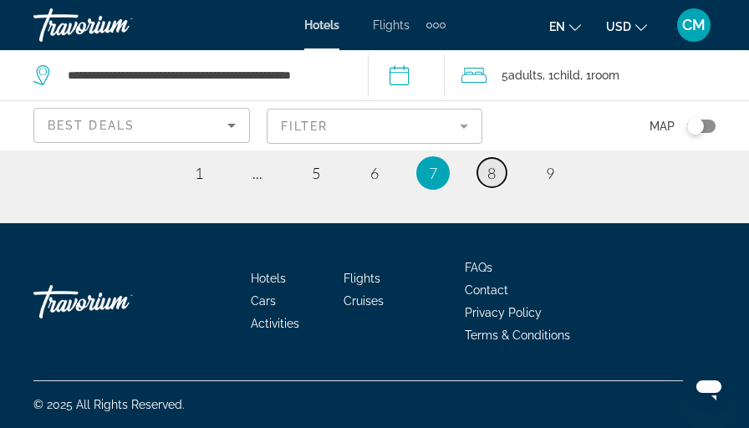
click at [494, 172] on span "8" at bounding box center [491, 173] width 8 height 18
click at [548, 172] on span "9" at bounding box center [550, 173] width 8 height 18
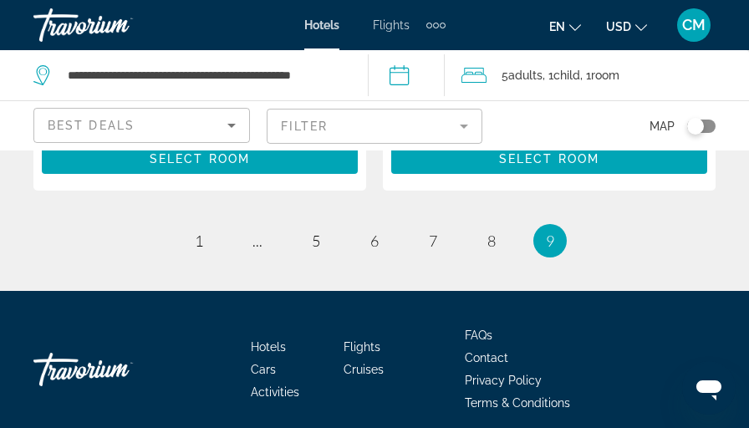
scroll to position [1253, 0]
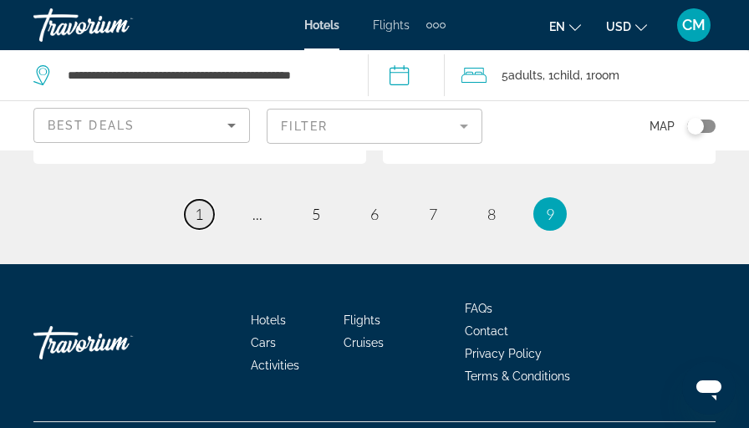
click at [197, 205] on span "1" at bounding box center [199, 214] width 8 height 18
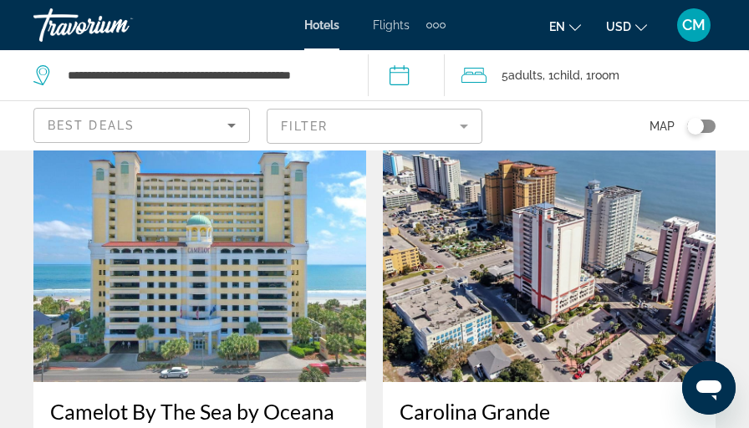
scroll to position [2506, 0]
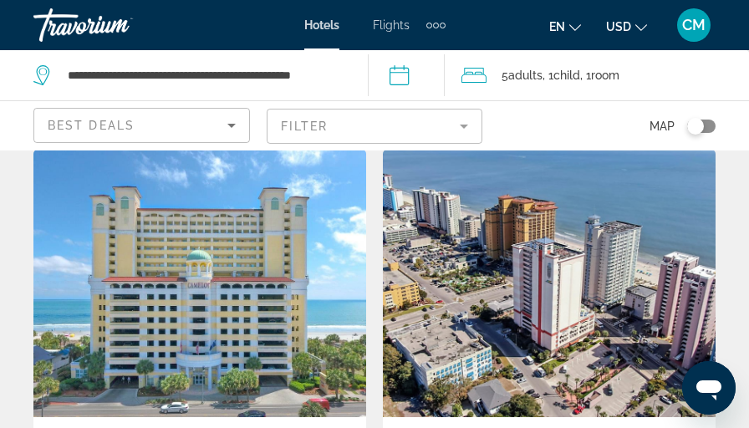
click at [688, 25] on span "CM" at bounding box center [693, 25] width 23 height 17
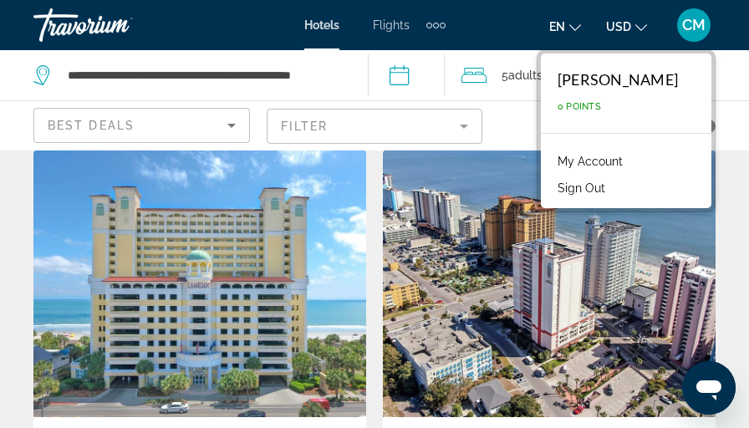
click at [688, 25] on span "CM" at bounding box center [693, 25] width 23 height 17
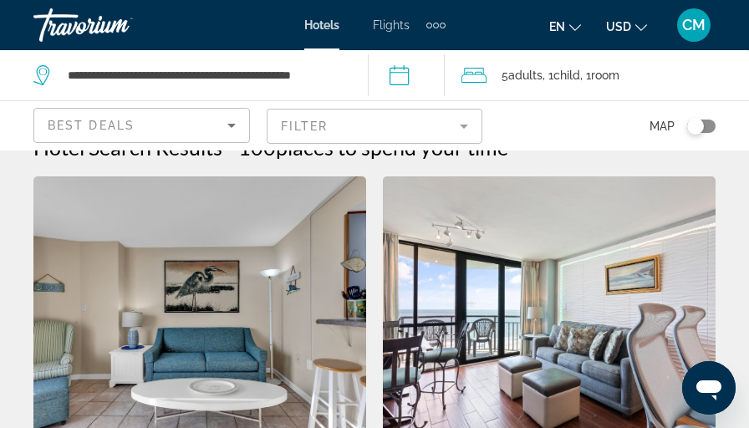
scroll to position [0, 0]
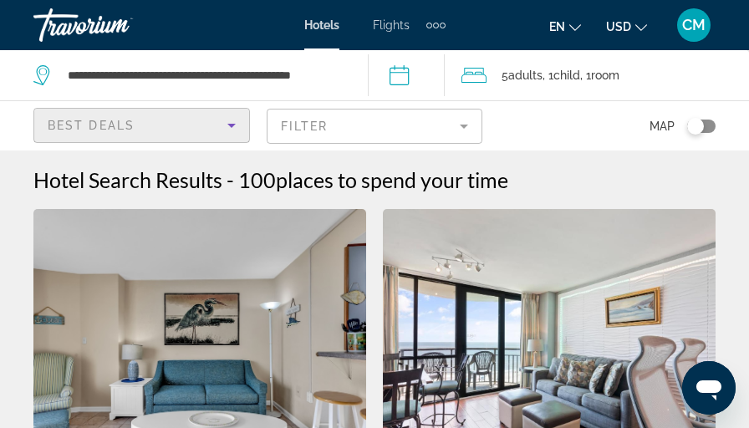
click at [233, 122] on icon "Sort by" at bounding box center [231, 125] width 20 height 20
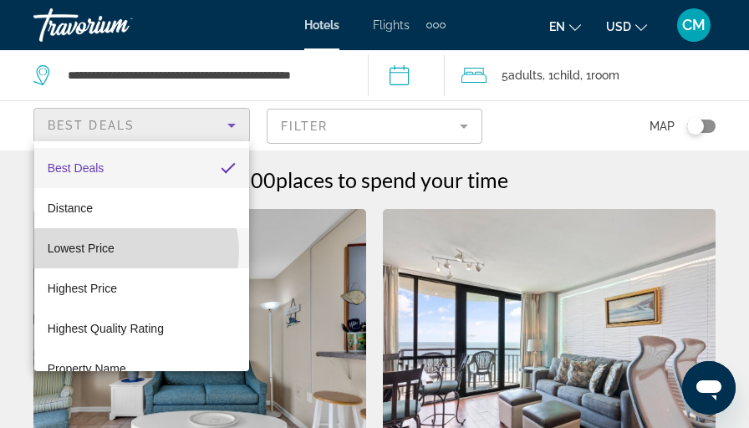
click at [129, 251] on mat-option "Lowest Price" at bounding box center [141, 248] width 215 height 40
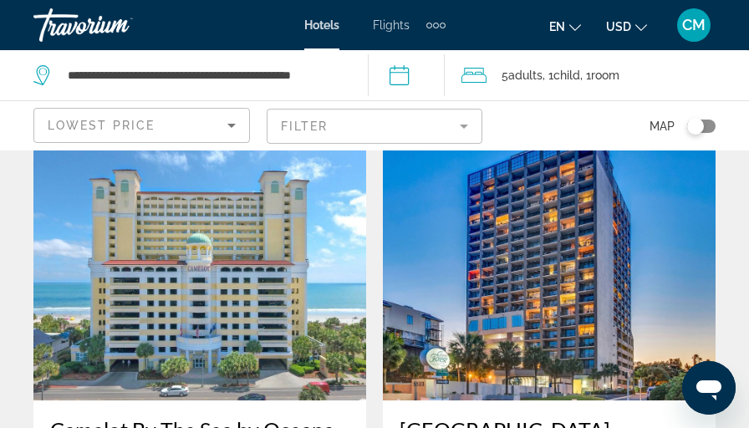
scroll to position [1922, 0]
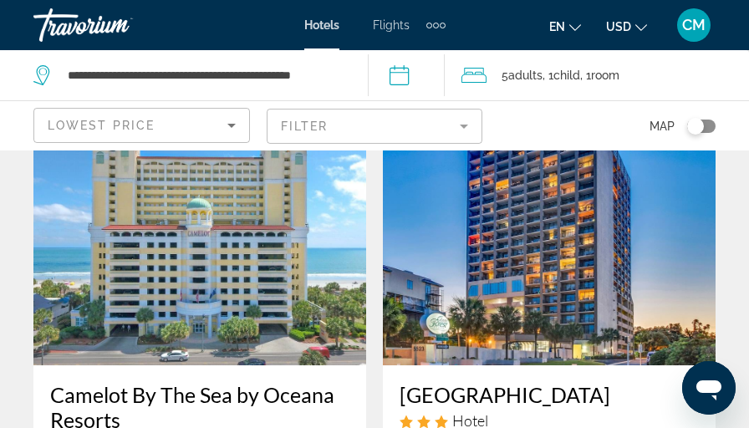
click at [181, 267] on img "Main content" at bounding box center [199, 231] width 333 height 267
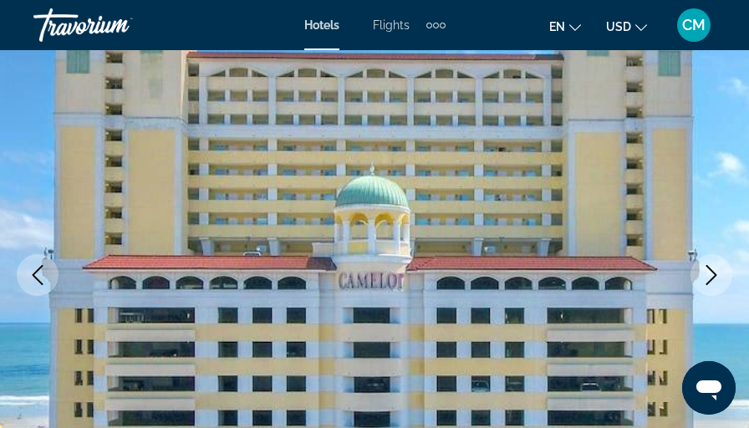
scroll to position [167, 0]
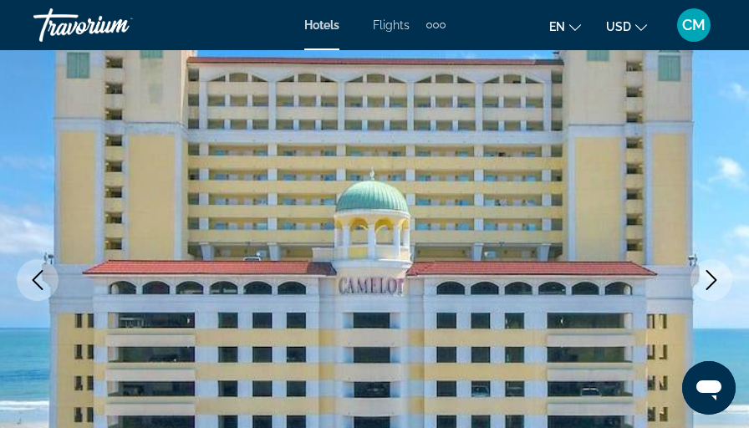
click at [713, 277] on icon "Next image" at bounding box center [711, 280] width 11 height 20
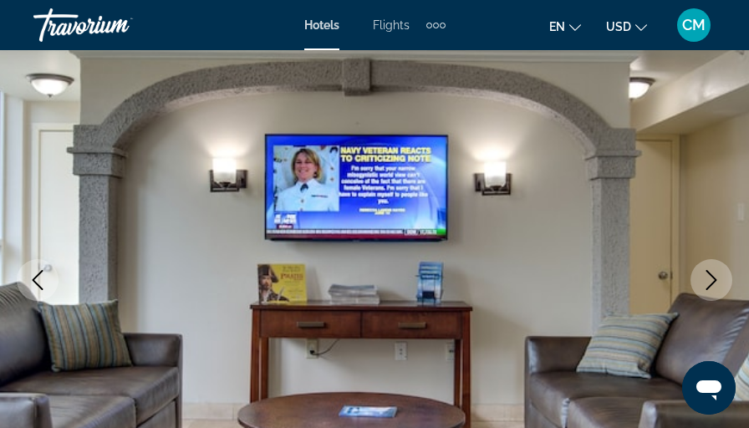
click at [713, 276] on icon "Next image" at bounding box center [711, 280] width 11 height 20
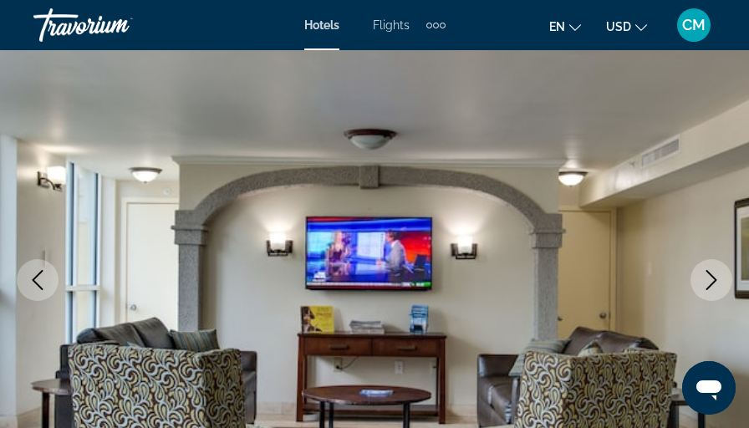
click at [713, 276] on icon "Next image" at bounding box center [711, 280] width 11 height 20
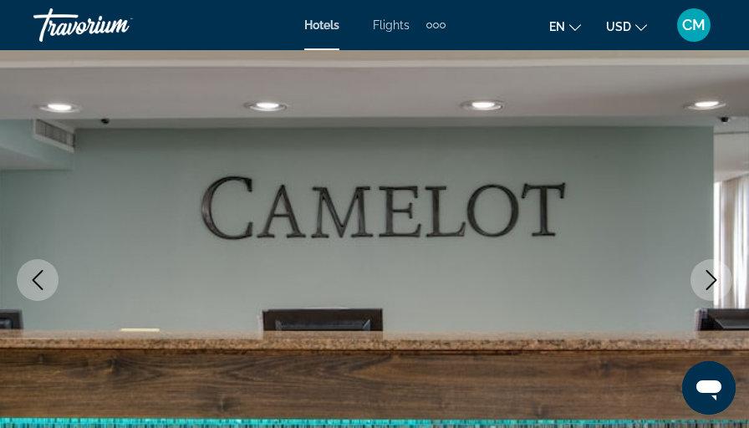
click at [713, 276] on icon "Next image" at bounding box center [711, 280] width 11 height 20
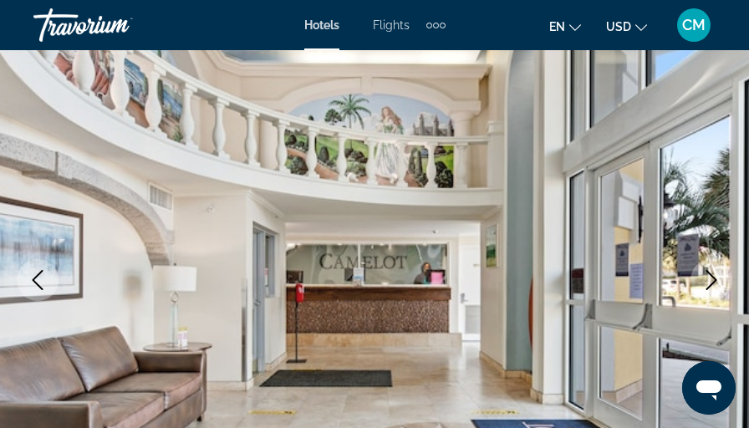
click at [713, 276] on icon "Next image" at bounding box center [711, 280] width 11 height 20
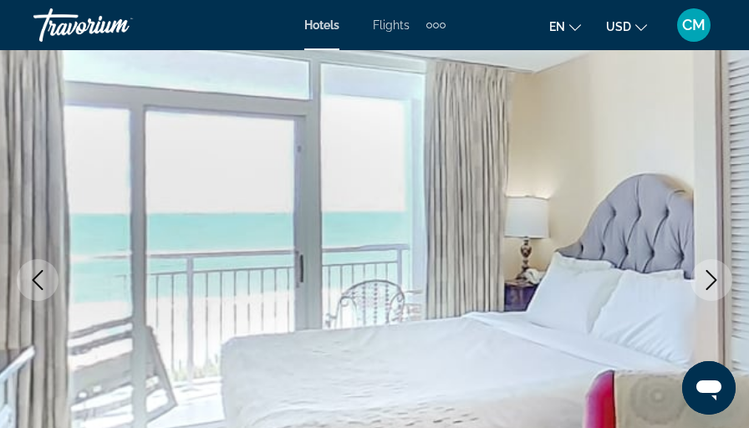
click at [713, 276] on icon "Next image" at bounding box center [711, 280] width 11 height 20
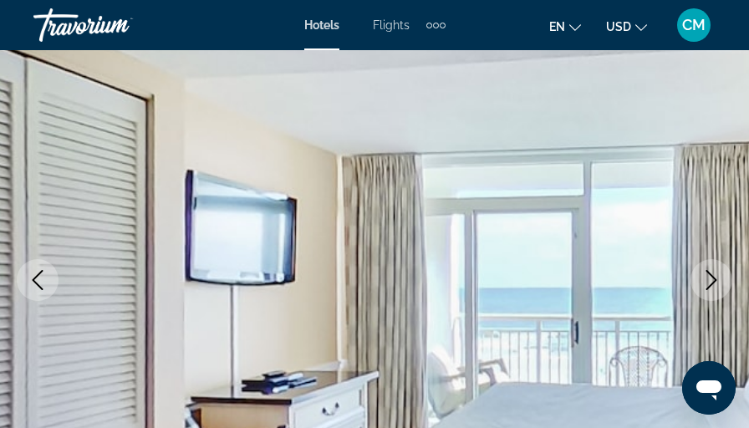
click at [713, 276] on icon "Next image" at bounding box center [711, 280] width 11 height 20
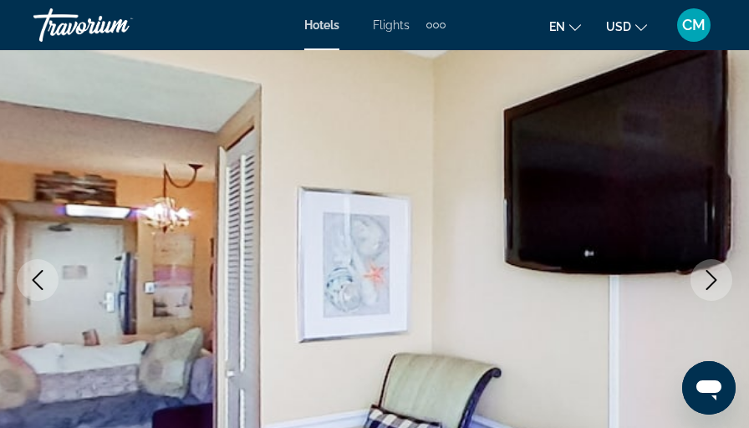
click at [713, 276] on icon "Next image" at bounding box center [711, 280] width 11 height 20
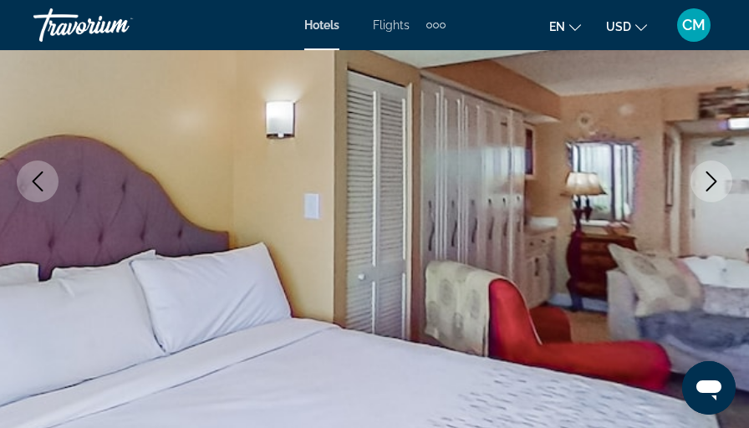
scroll to position [251, 0]
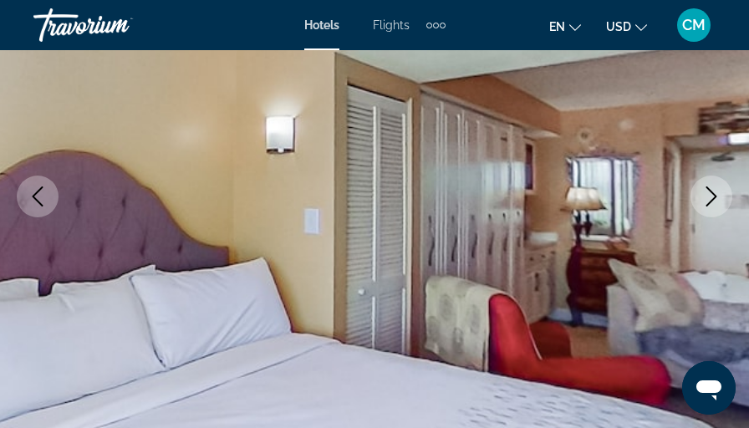
click at [710, 192] on icon "Next image" at bounding box center [711, 196] width 20 height 20
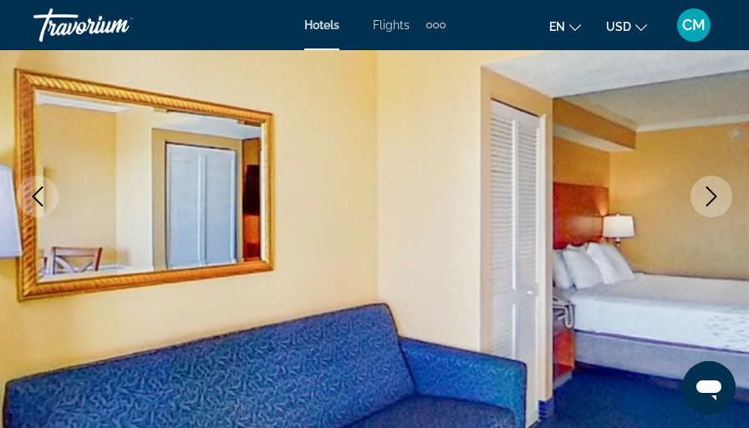
click at [710, 192] on icon "Next image" at bounding box center [711, 196] width 20 height 20
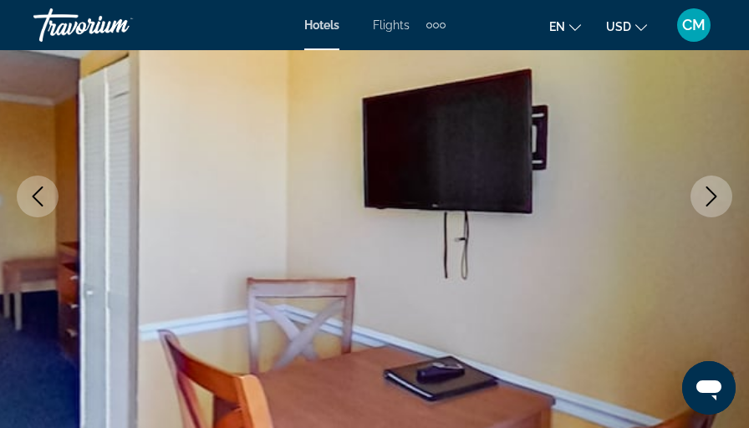
click at [710, 192] on icon "Next image" at bounding box center [711, 196] width 20 height 20
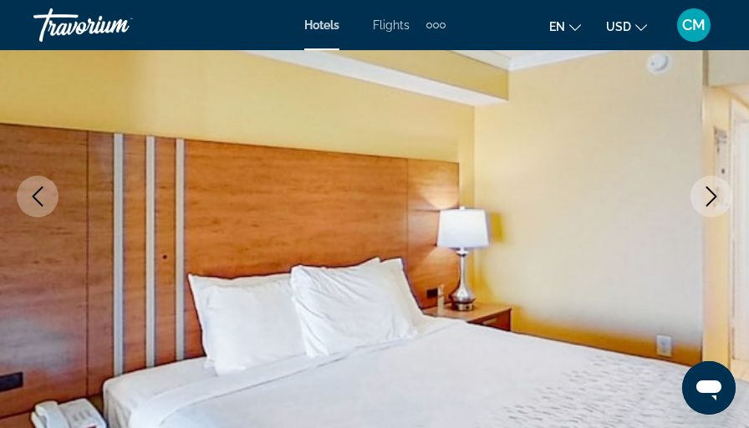
click at [710, 192] on icon "Next image" at bounding box center [711, 196] width 20 height 20
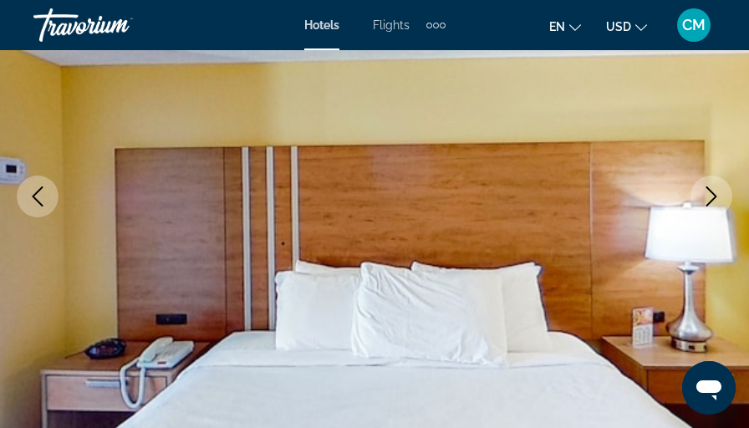
click at [710, 192] on icon "Next image" at bounding box center [711, 196] width 20 height 20
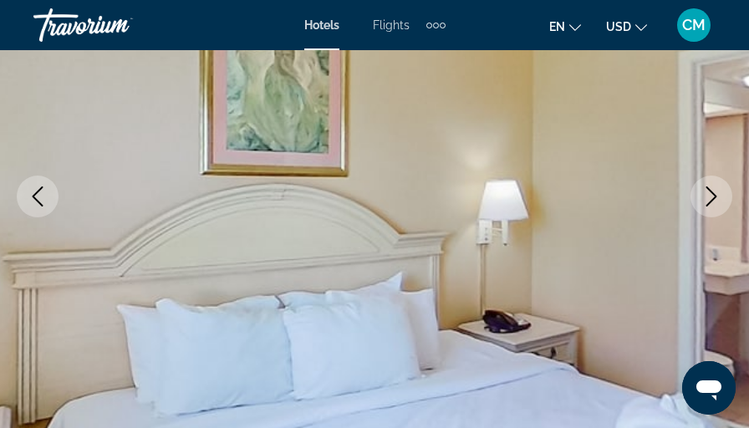
click at [710, 192] on icon "Next image" at bounding box center [711, 196] width 20 height 20
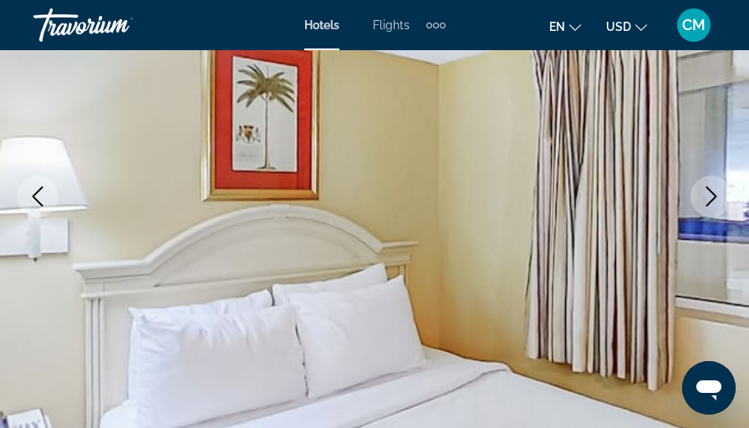
click at [710, 192] on icon "Next image" at bounding box center [711, 196] width 20 height 20
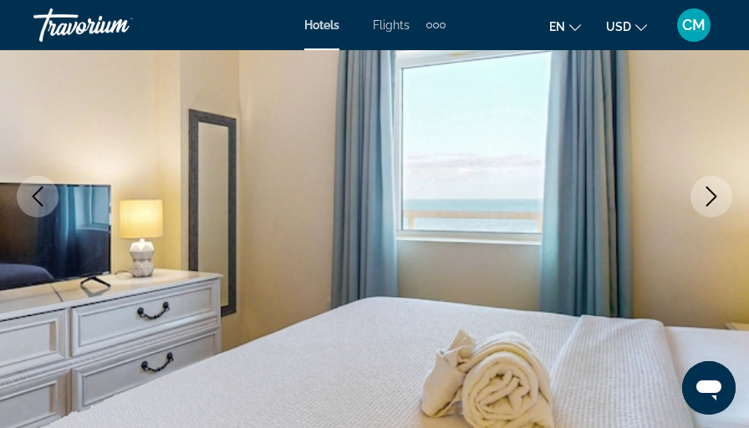
click at [710, 192] on icon "Next image" at bounding box center [711, 196] width 20 height 20
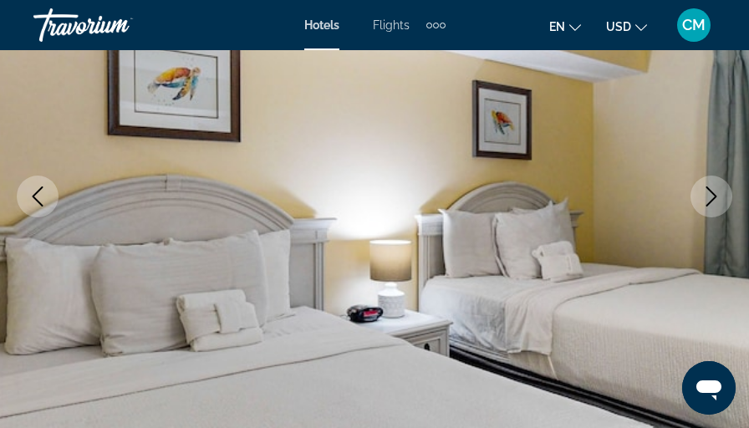
click at [710, 192] on icon "Next image" at bounding box center [711, 196] width 20 height 20
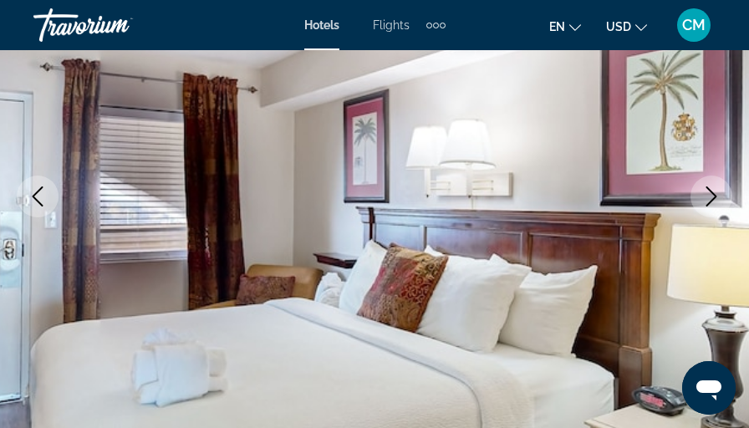
click at [710, 192] on icon "Next image" at bounding box center [711, 196] width 20 height 20
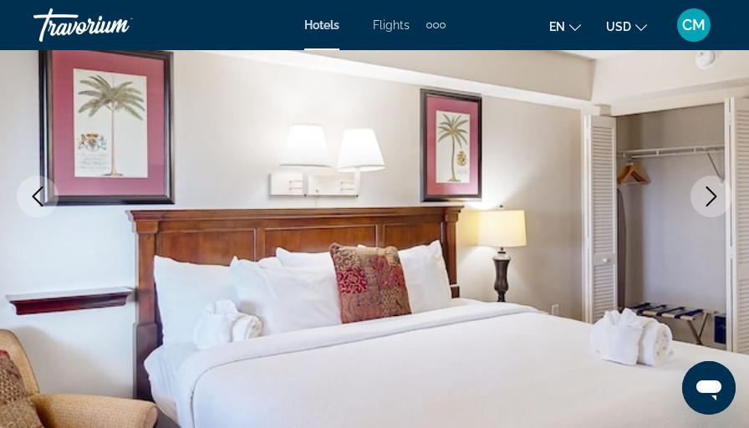
click at [710, 192] on icon "Next image" at bounding box center [711, 196] width 20 height 20
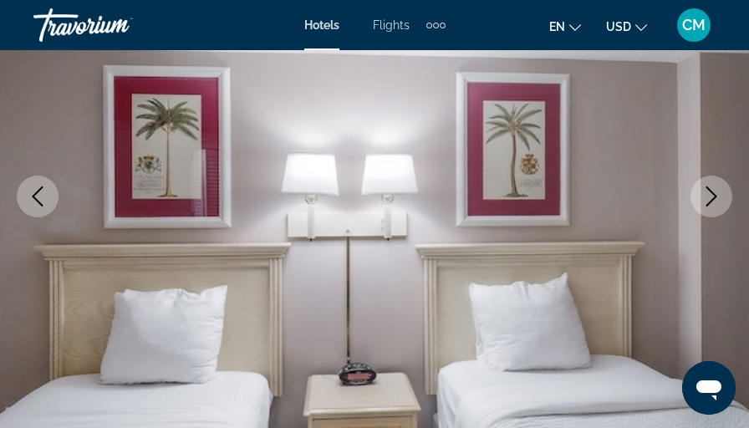
click at [710, 192] on icon "Next image" at bounding box center [711, 196] width 20 height 20
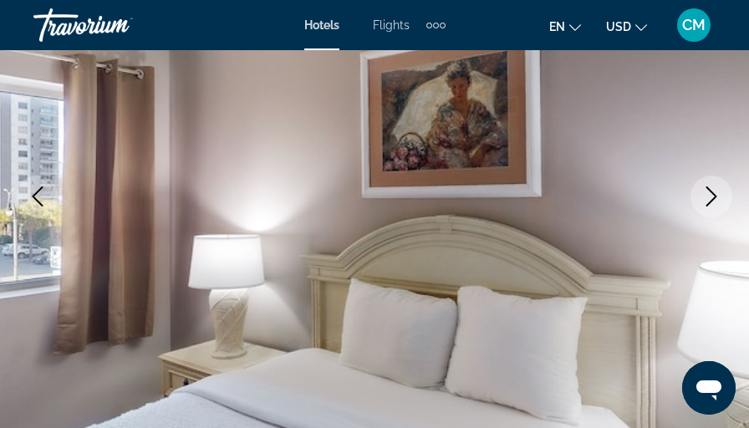
click at [710, 192] on icon "Next image" at bounding box center [711, 196] width 20 height 20
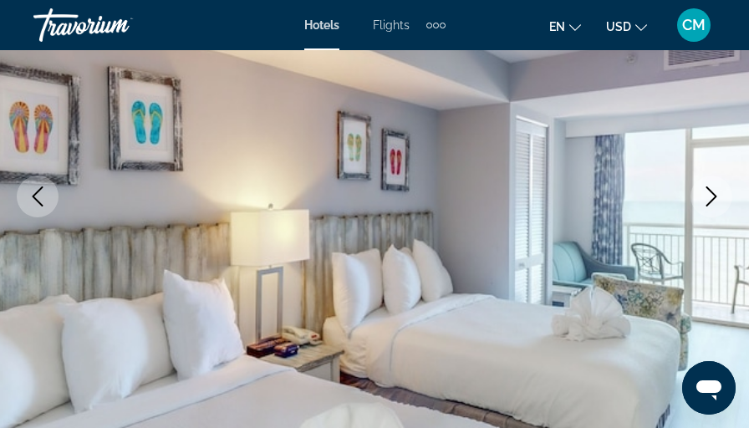
click at [710, 192] on icon "Next image" at bounding box center [711, 196] width 20 height 20
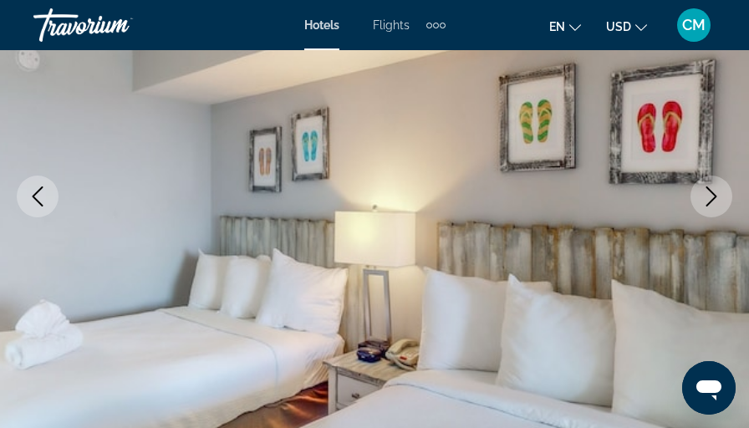
click at [710, 192] on icon "Next image" at bounding box center [711, 196] width 20 height 20
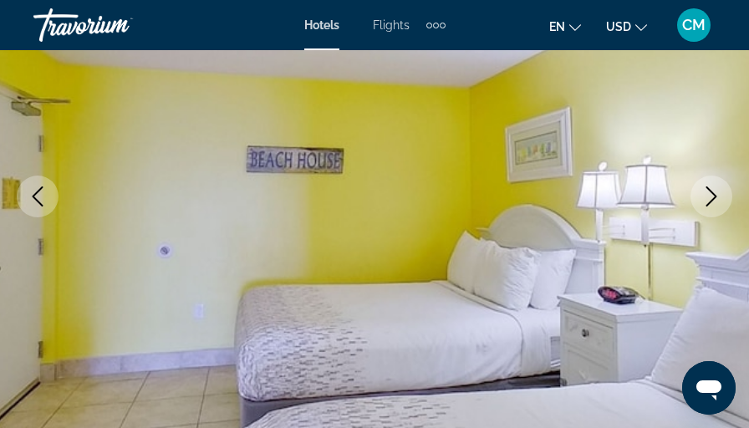
click at [710, 192] on icon "Next image" at bounding box center [711, 196] width 20 height 20
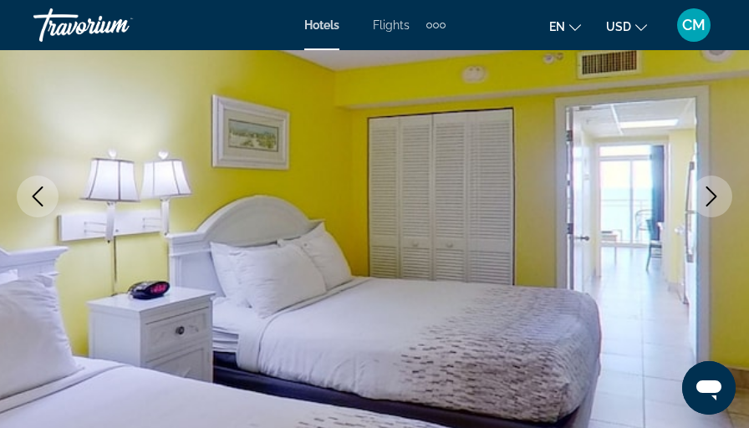
click at [710, 192] on icon "Next image" at bounding box center [711, 196] width 20 height 20
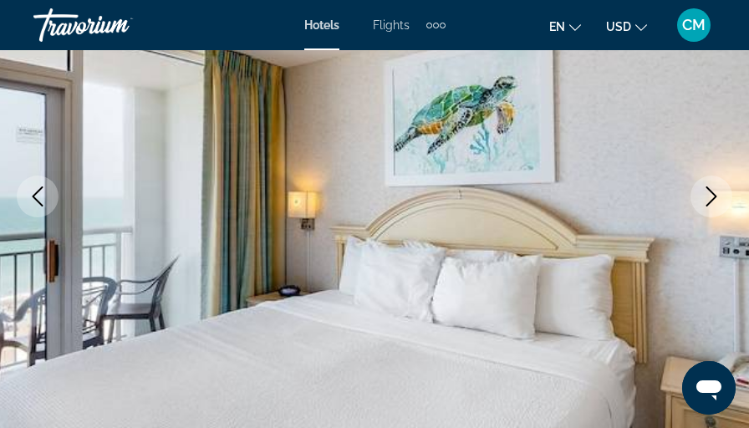
click at [710, 192] on icon "Next image" at bounding box center [711, 196] width 20 height 20
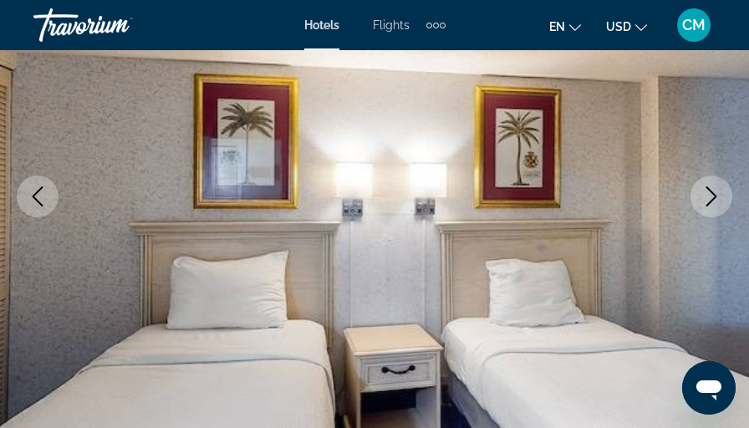
click at [710, 192] on icon "Next image" at bounding box center [711, 196] width 20 height 20
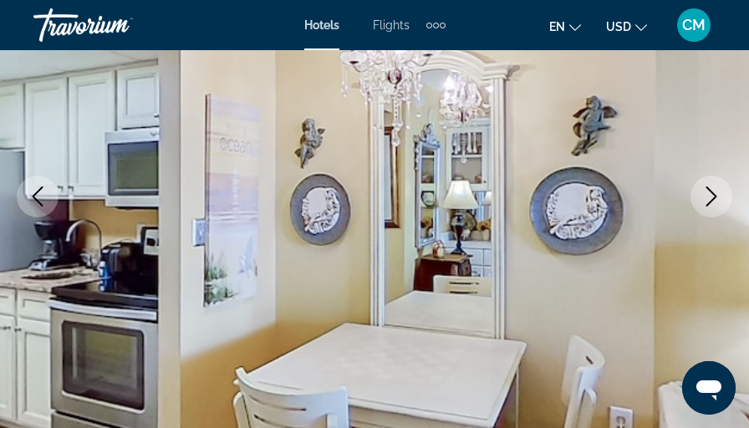
click at [710, 192] on icon "Next image" at bounding box center [711, 196] width 20 height 20
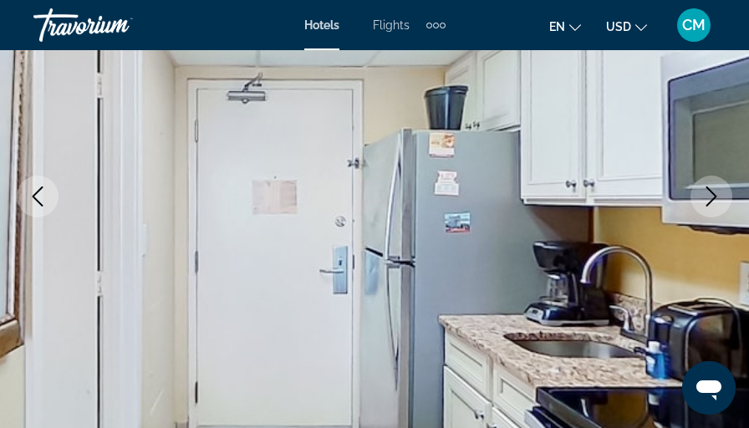
click at [710, 192] on icon "Next image" at bounding box center [711, 196] width 20 height 20
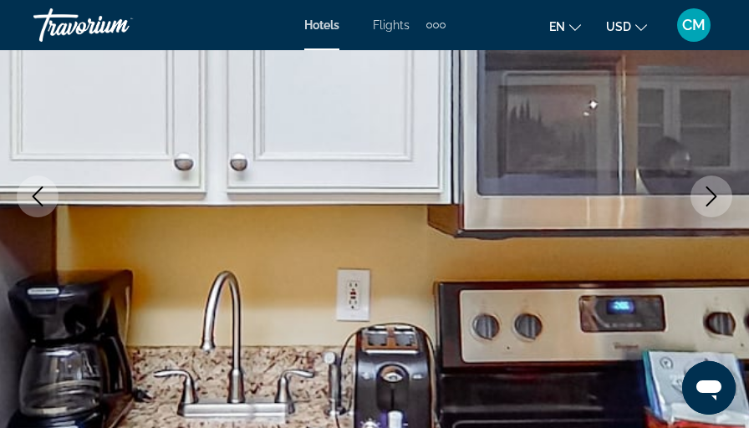
click at [710, 192] on icon "Next image" at bounding box center [711, 196] width 20 height 20
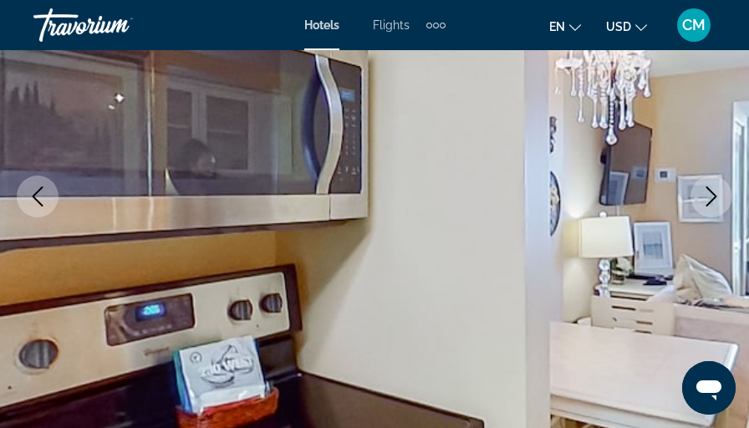
click at [710, 192] on icon "Next image" at bounding box center [711, 196] width 20 height 20
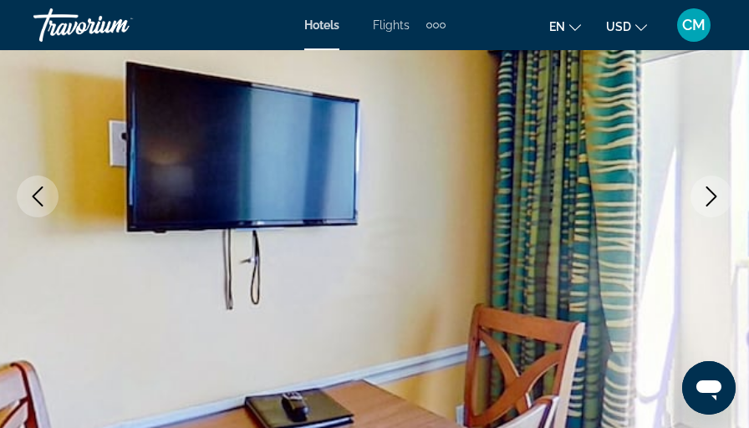
click at [710, 192] on icon "Next image" at bounding box center [711, 196] width 20 height 20
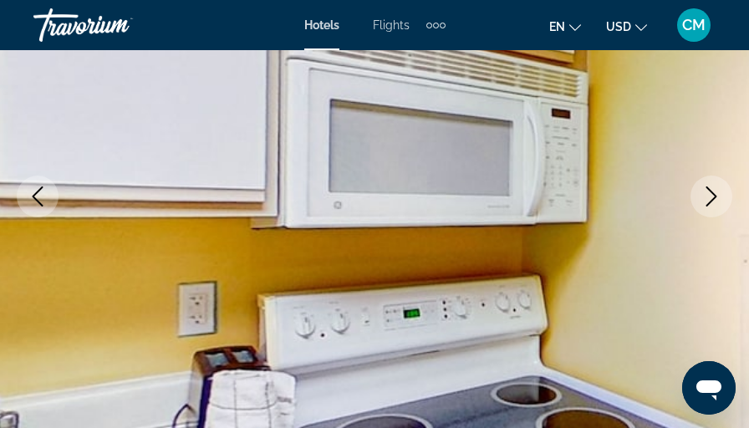
click at [710, 192] on icon "Next image" at bounding box center [711, 196] width 20 height 20
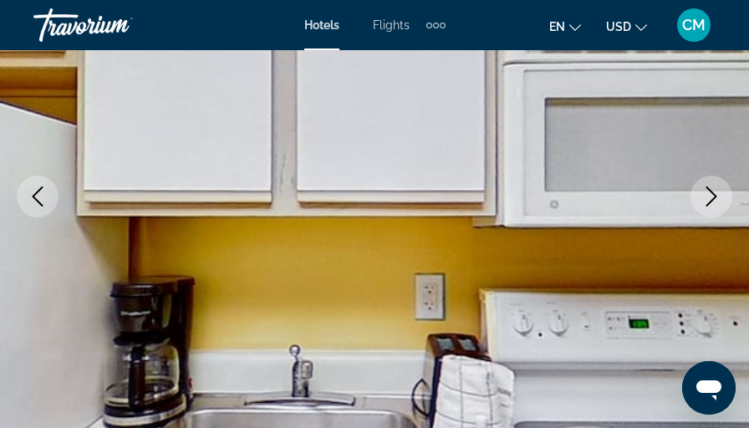
click at [710, 192] on icon "Next image" at bounding box center [711, 196] width 20 height 20
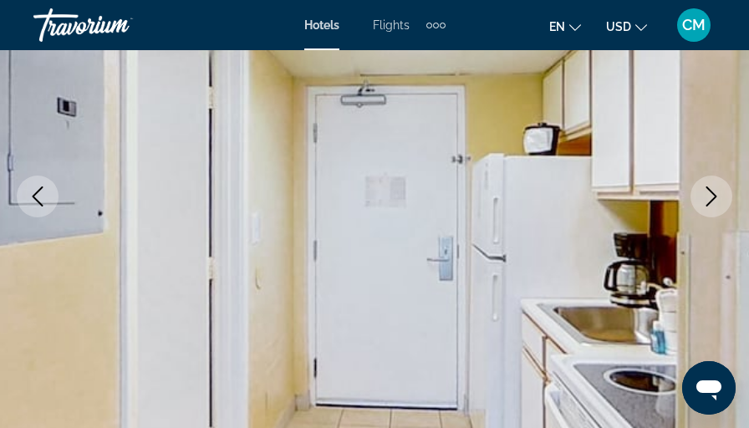
click at [710, 192] on icon "Next image" at bounding box center [711, 196] width 20 height 20
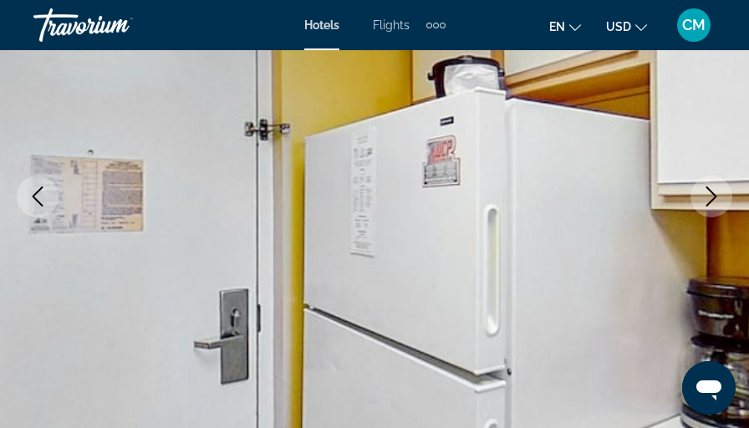
click at [710, 192] on icon "Next image" at bounding box center [711, 196] width 20 height 20
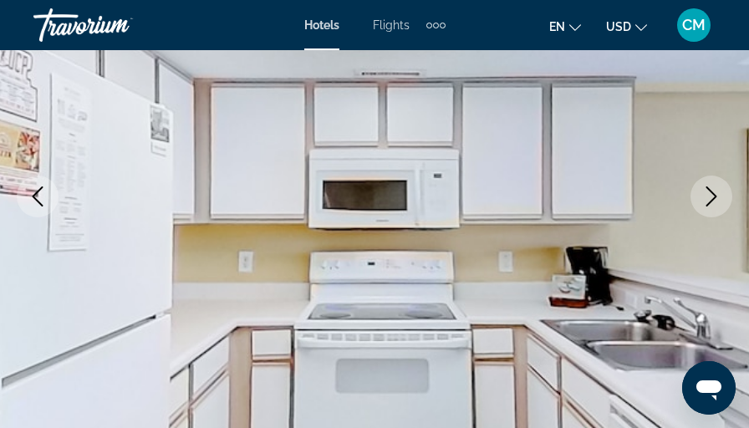
click at [710, 192] on icon "Next image" at bounding box center [711, 196] width 20 height 20
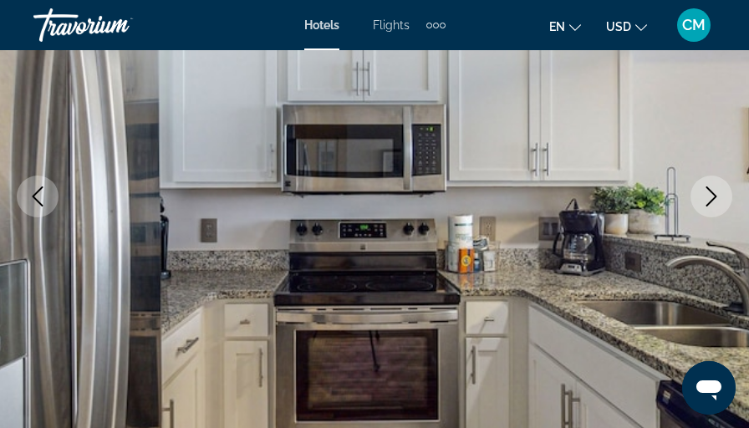
click at [710, 192] on icon "Next image" at bounding box center [711, 196] width 20 height 20
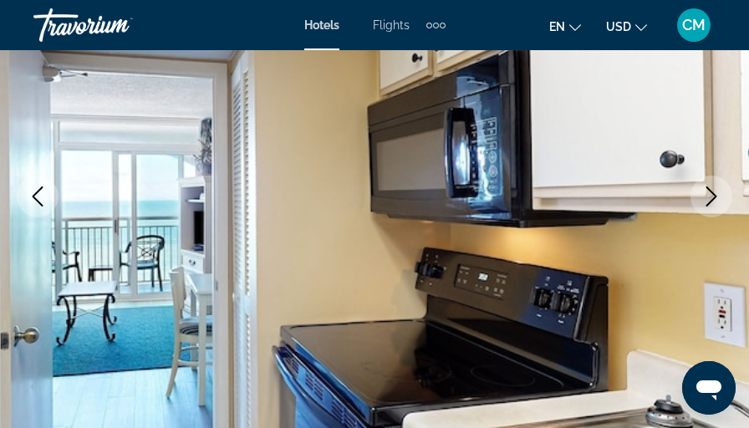
click at [710, 192] on icon "Next image" at bounding box center [711, 196] width 20 height 20
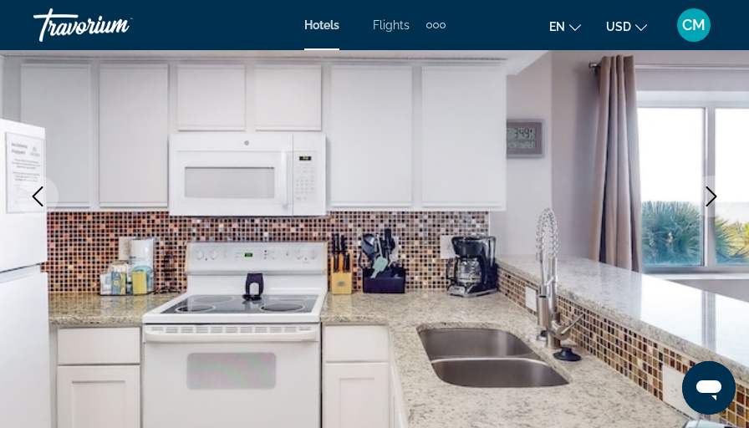
click at [710, 192] on icon "Next image" at bounding box center [711, 196] width 20 height 20
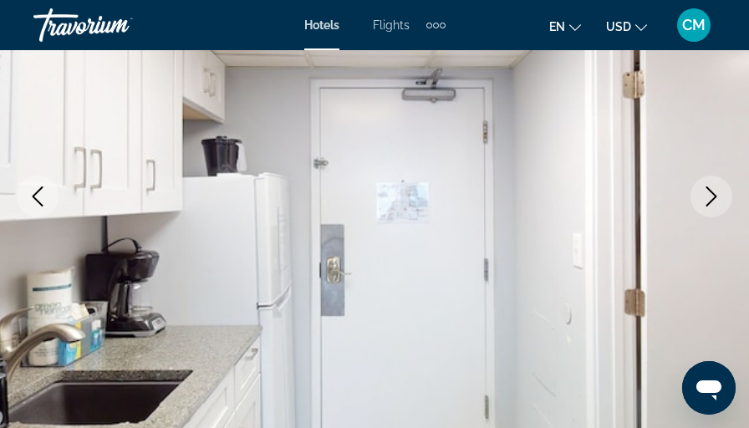
click at [710, 192] on icon "Next image" at bounding box center [711, 196] width 20 height 20
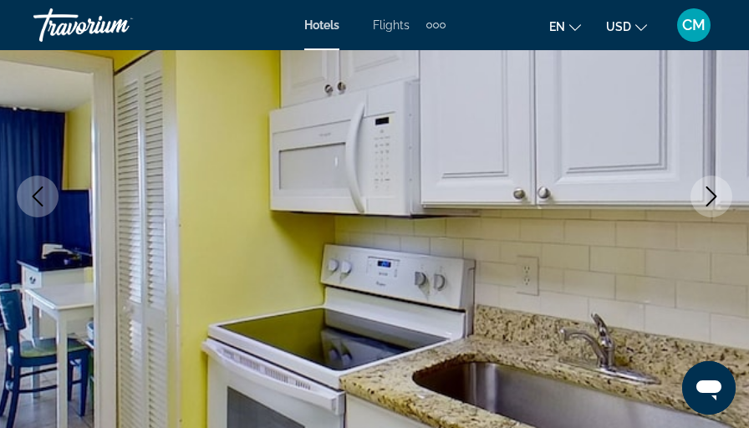
click at [710, 192] on icon "Next image" at bounding box center [711, 196] width 20 height 20
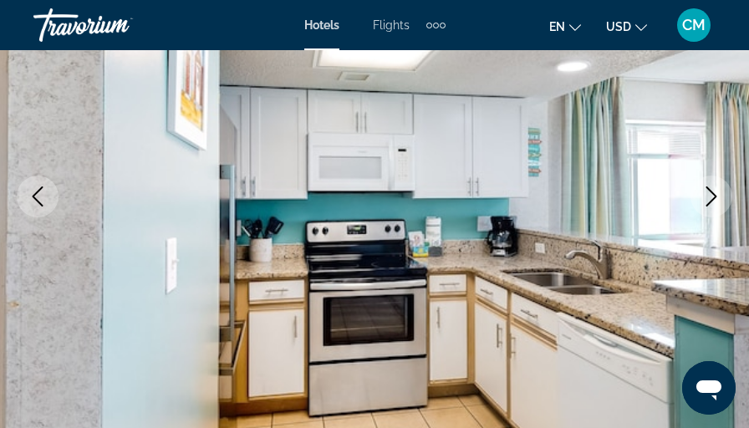
click at [710, 192] on icon "Next image" at bounding box center [711, 196] width 20 height 20
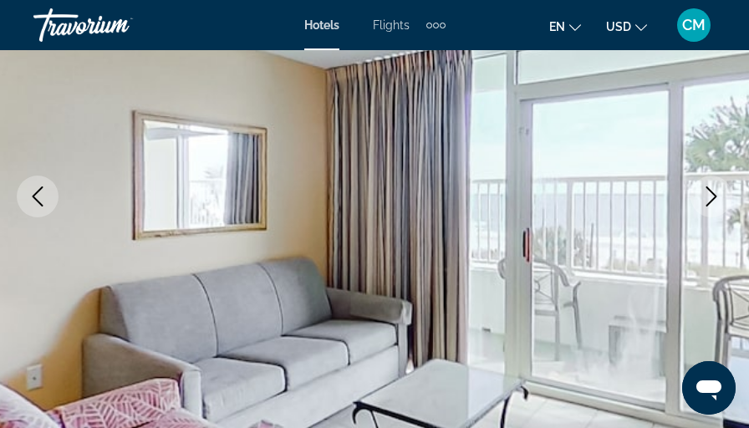
click at [710, 192] on icon "Next image" at bounding box center [711, 196] width 20 height 20
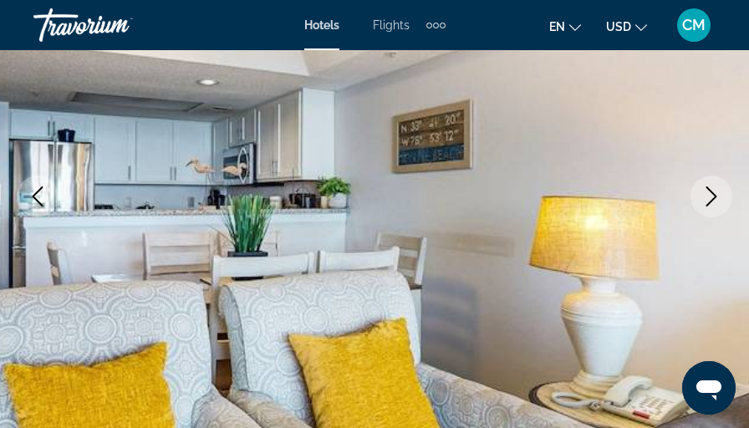
click at [710, 192] on icon "Next image" at bounding box center [711, 196] width 20 height 20
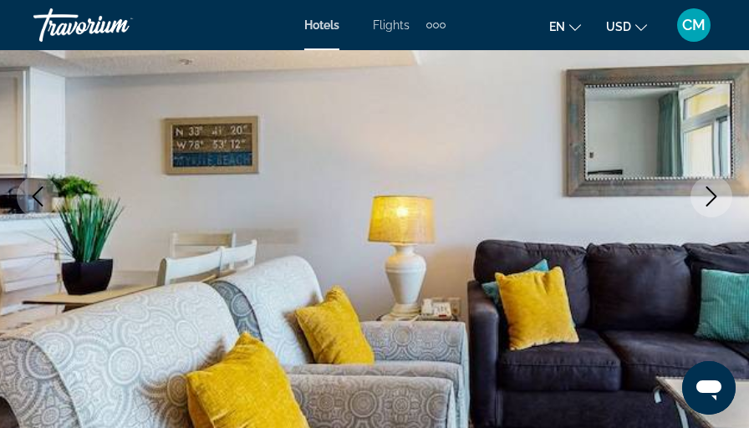
click at [710, 192] on icon "Next image" at bounding box center [711, 196] width 20 height 20
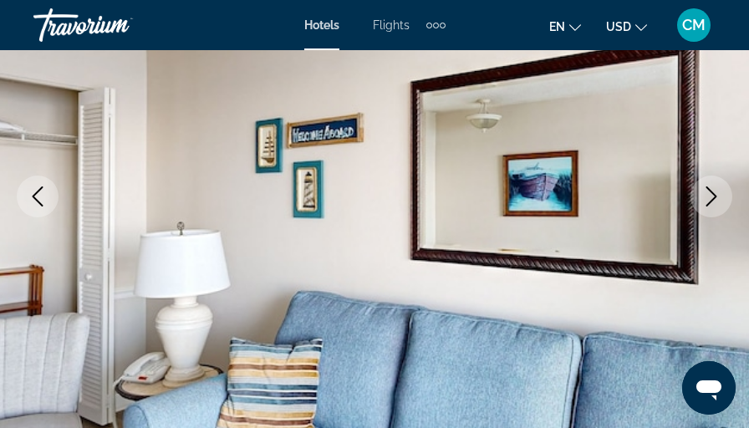
click at [710, 192] on icon "Next image" at bounding box center [711, 196] width 20 height 20
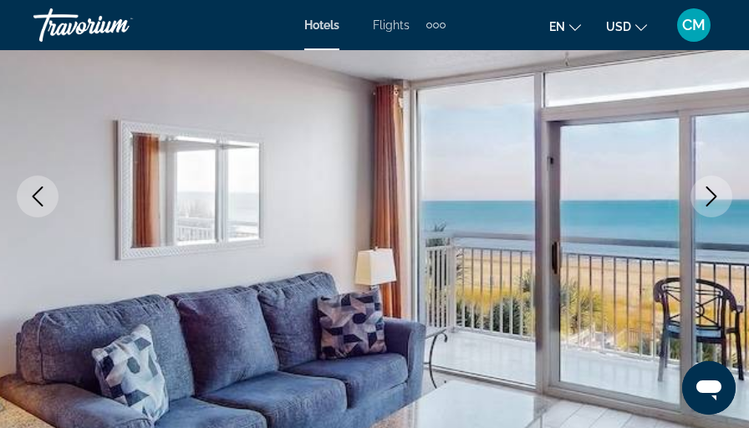
click at [710, 192] on icon "Next image" at bounding box center [711, 196] width 20 height 20
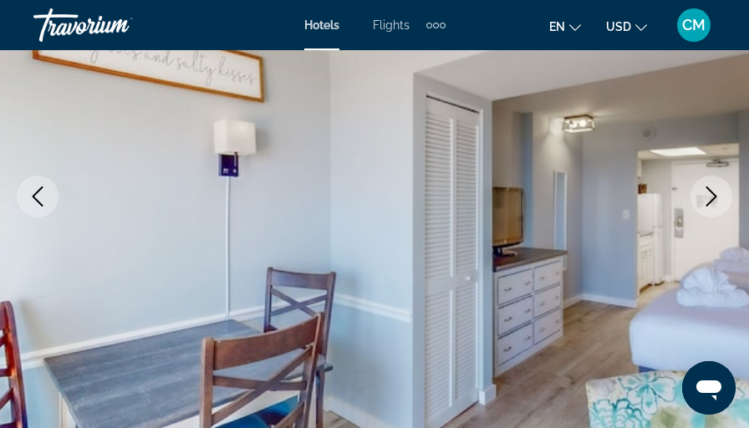
click at [710, 192] on icon "Next image" at bounding box center [711, 196] width 20 height 20
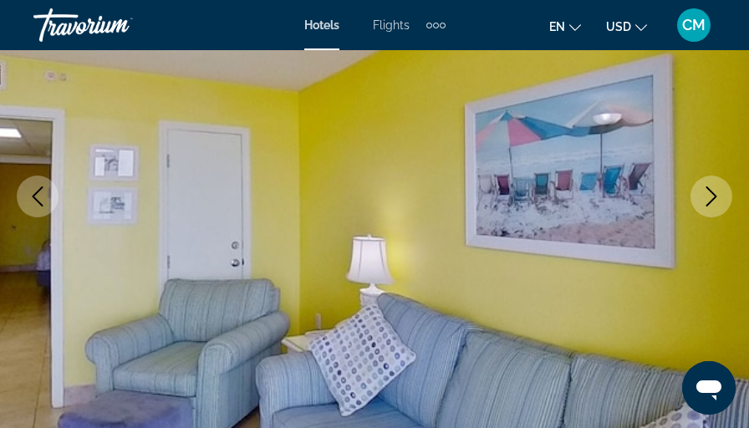
click at [710, 192] on icon "Next image" at bounding box center [711, 196] width 20 height 20
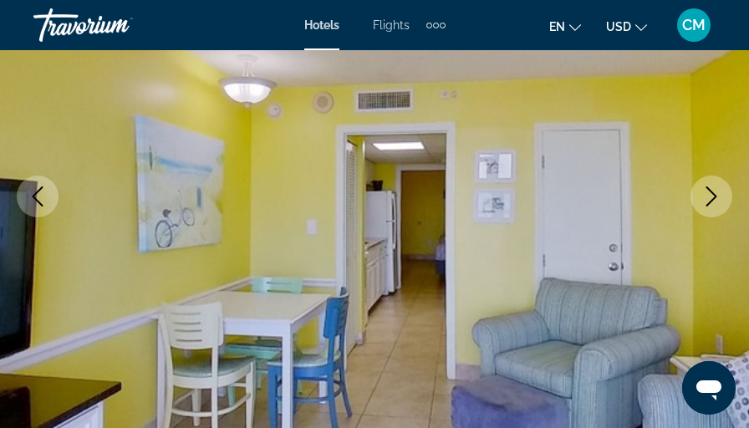
click at [710, 192] on icon "Next image" at bounding box center [711, 196] width 20 height 20
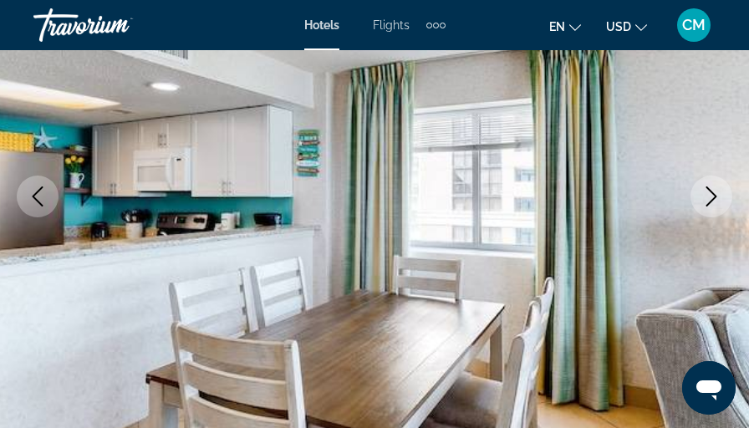
click at [710, 192] on icon "Next image" at bounding box center [711, 196] width 20 height 20
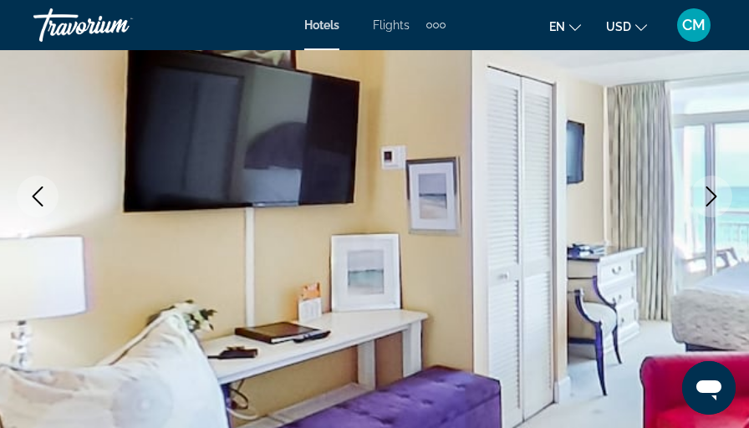
click at [710, 192] on icon "Next image" at bounding box center [711, 196] width 20 height 20
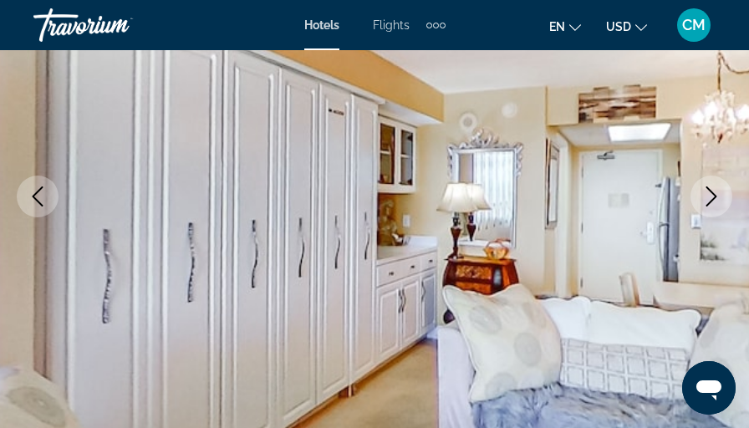
click at [710, 192] on icon "Next image" at bounding box center [711, 196] width 20 height 20
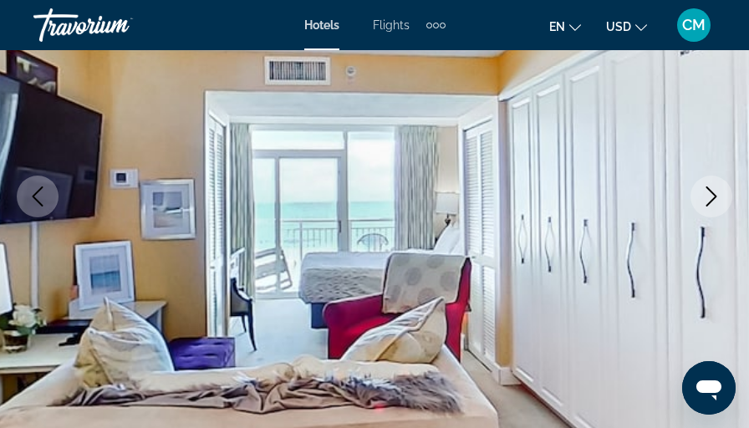
click at [710, 192] on icon "Next image" at bounding box center [711, 196] width 20 height 20
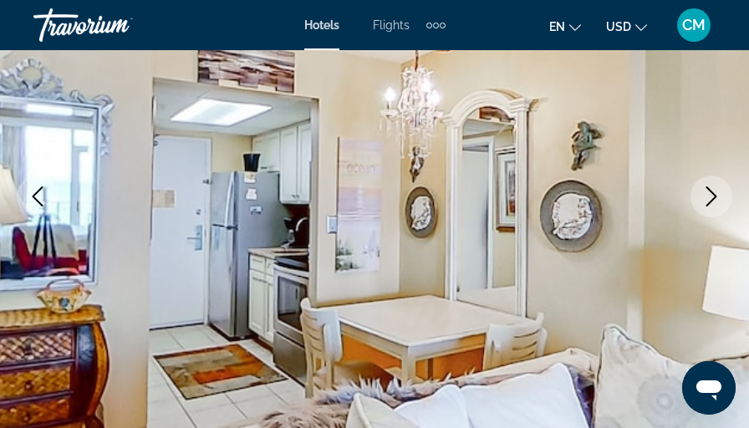
click at [710, 192] on icon "Next image" at bounding box center [711, 196] width 20 height 20
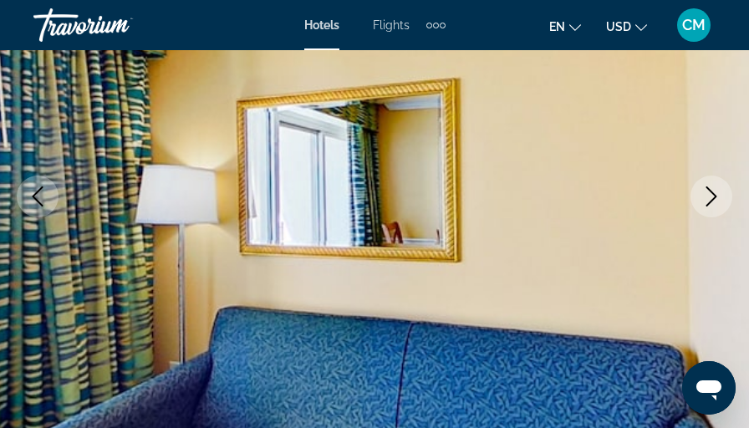
click at [710, 192] on icon "Next image" at bounding box center [711, 196] width 20 height 20
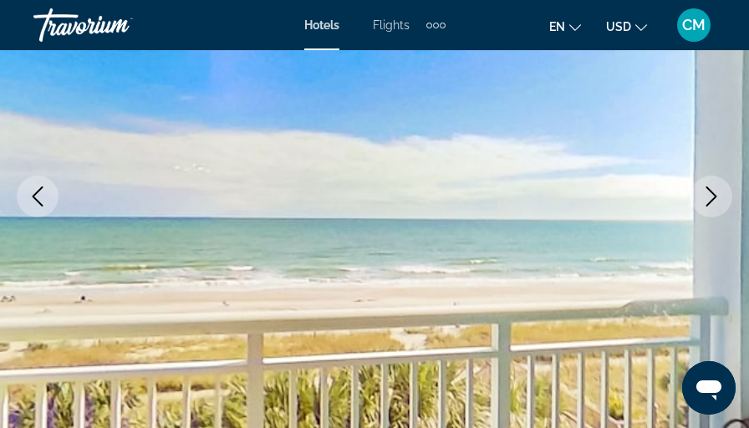
click at [710, 192] on icon "Next image" at bounding box center [711, 196] width 20 height 20
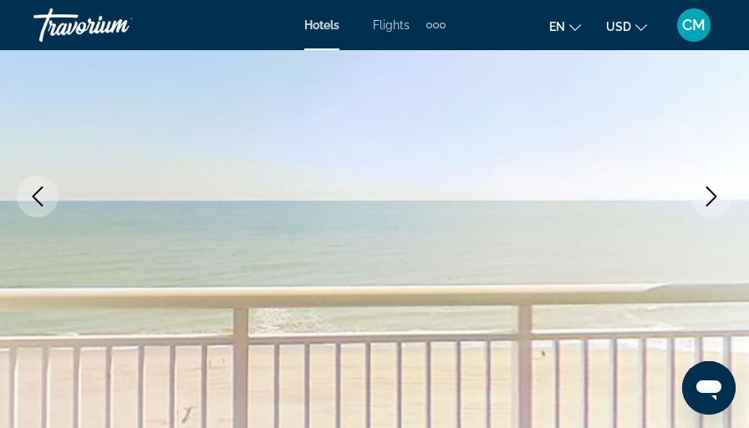
click at [710, 192] on icon "Next image" at bounding box center [711, 196] width 20 height 20
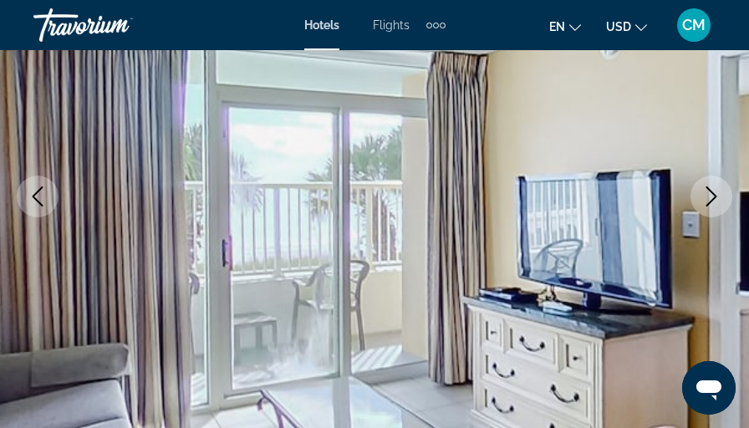
click at [37, 194] on icon "Previous image" at bounding box center [38, 196] width 20 height 20
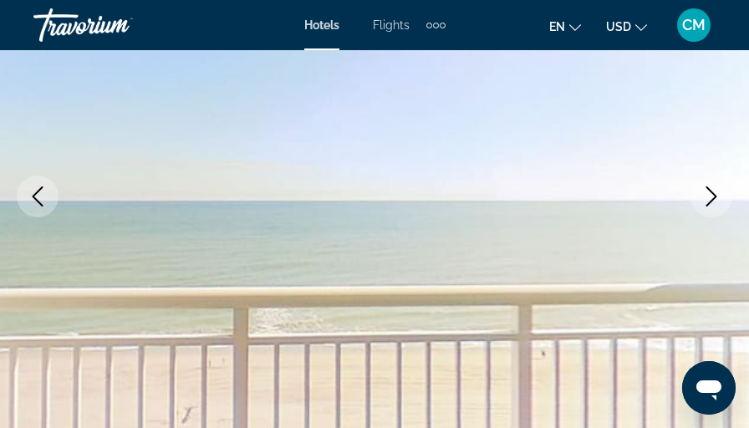
click at [37, 194] on icon "Previous image" at bounding box center [38, 196] width 20 height 20
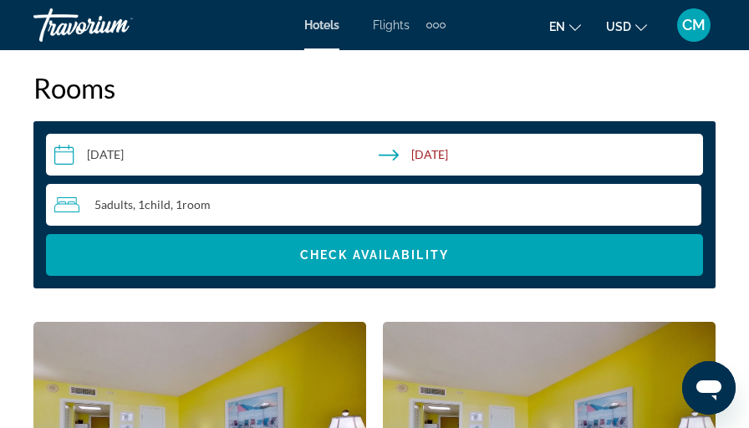
scroll to position [2673, 0]
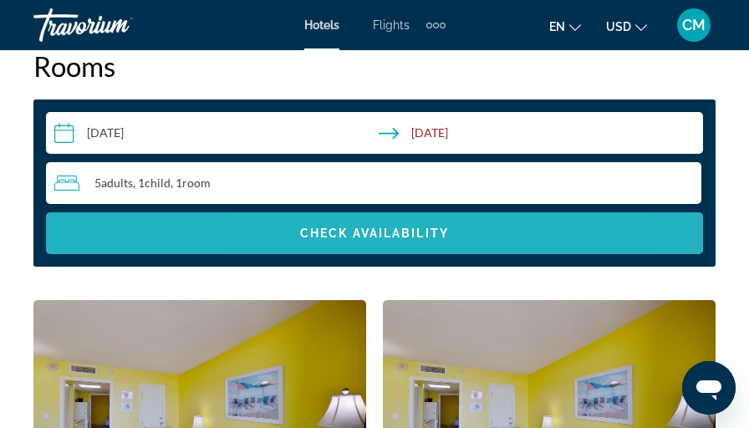
click at [359, 231] on span "Check Availability" at bounding box center [374, 232] width 149 height 13
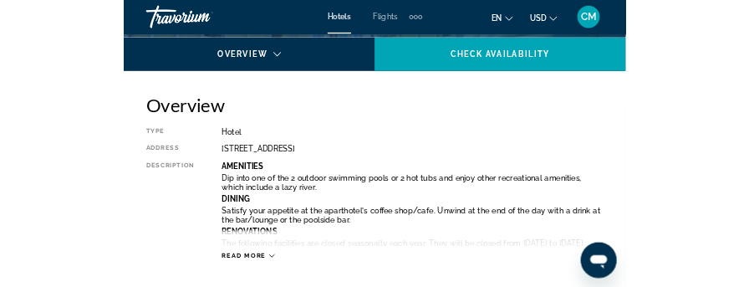
scroll to position [752, 0]
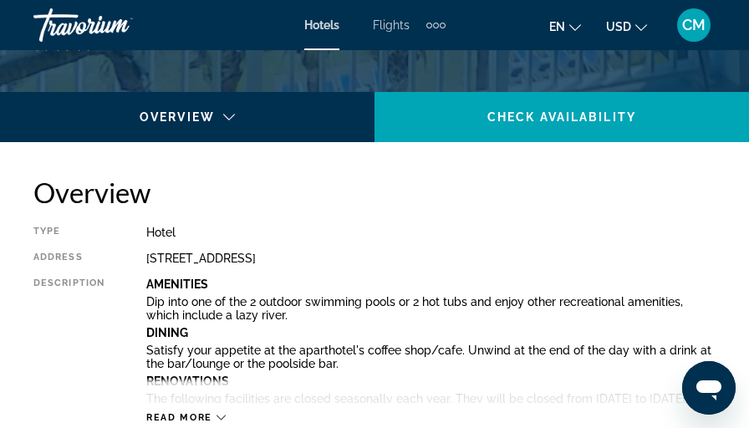
drag, startPoint x: 377, startPoint y: 37, endPoint x: 380, endPoint y: 51, distance: 14.6
click at [380, 51] on div "[GEOGRAPHIC_DATA], [GEOGRAPHIC_DATA], [GEOGRAPHIC_DATA] Camelot By The Sea by O…" at bounding box center [374, 25] width 682 height 100
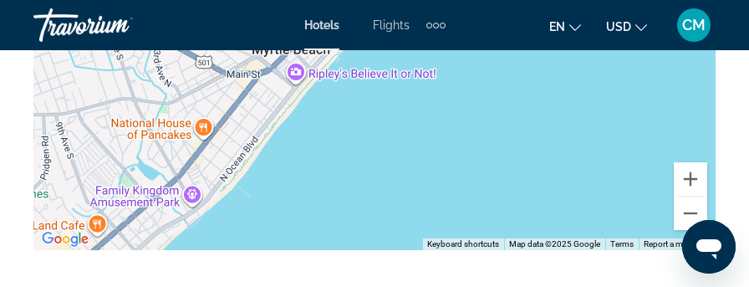
scroll to position [2227, 0]
